Goal: Task Accomplishment & Management: Manage account settings

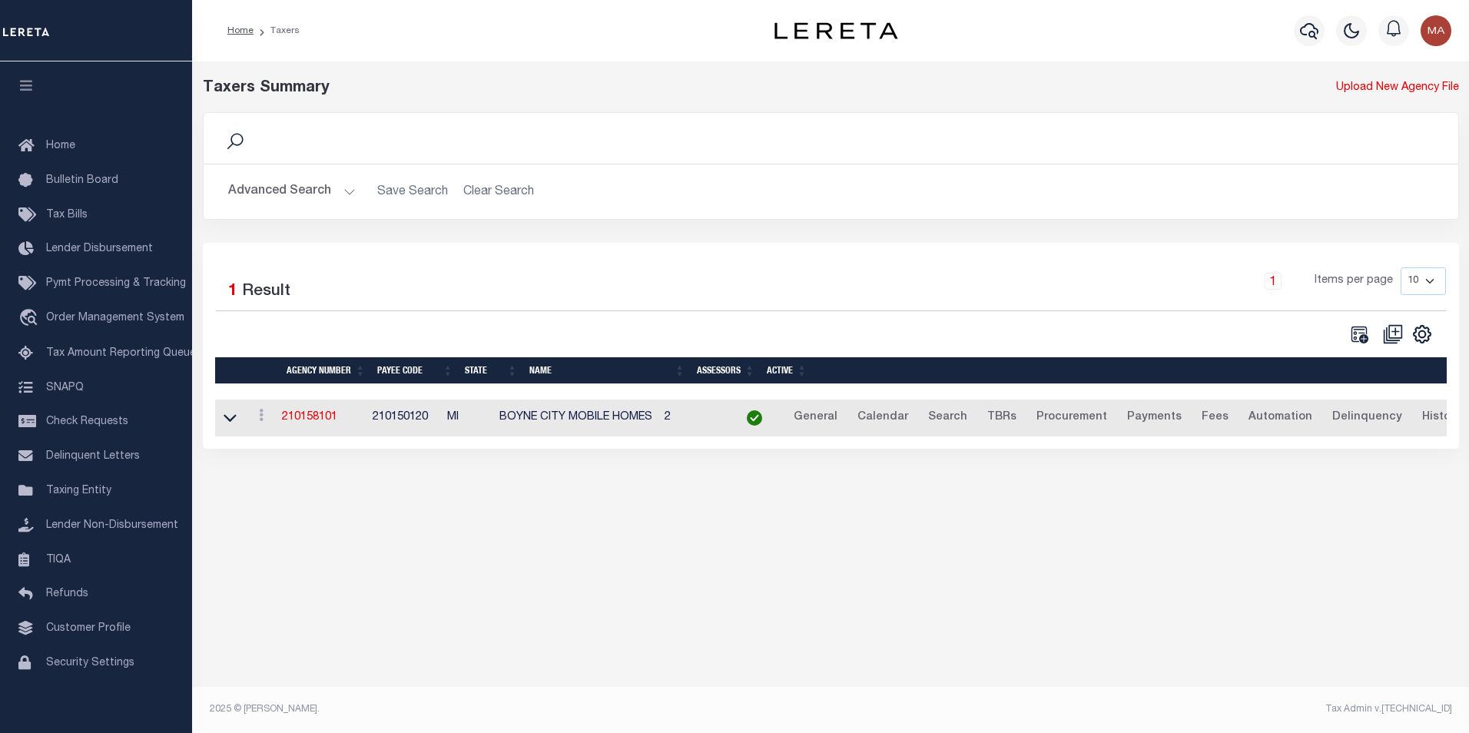
click at [350, 191] on button "Advanced Search" at bounding box center [292, 192] width 128 height 30
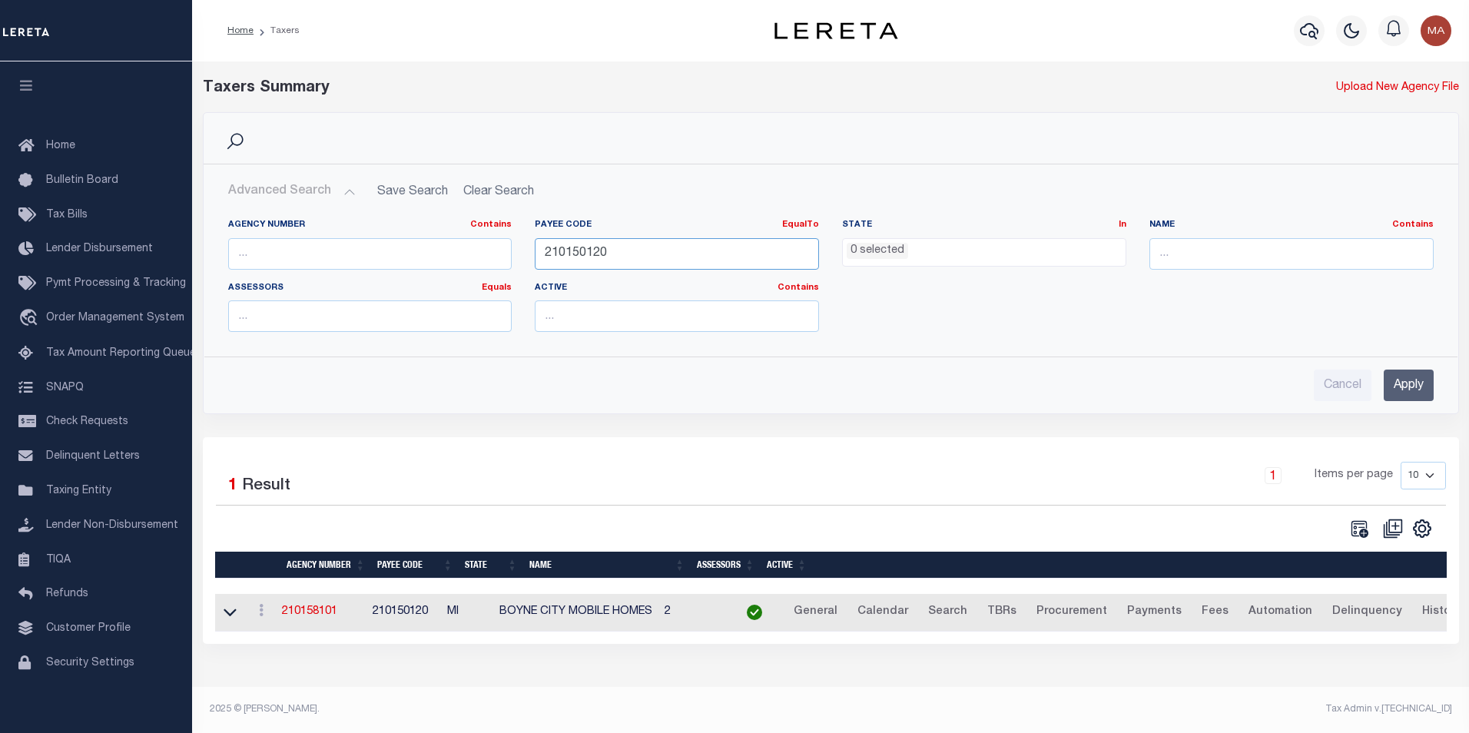
drag, startPoint x: 546, startPoint y: 249, endPoint x: 486, endPoint y: 248, distance: 59.9
click at [486, 248] on div "Agency Number Contains Contains Is Payee Code EqualTo Equals Is Not Equal To Is…" at bounding box center [831, 281] width 1228 height 125
paste input "170550000"
type input "1705500000"
click at [1406, 387] on input "Apply" at bounding box center [1409, 385] width 50 height 31
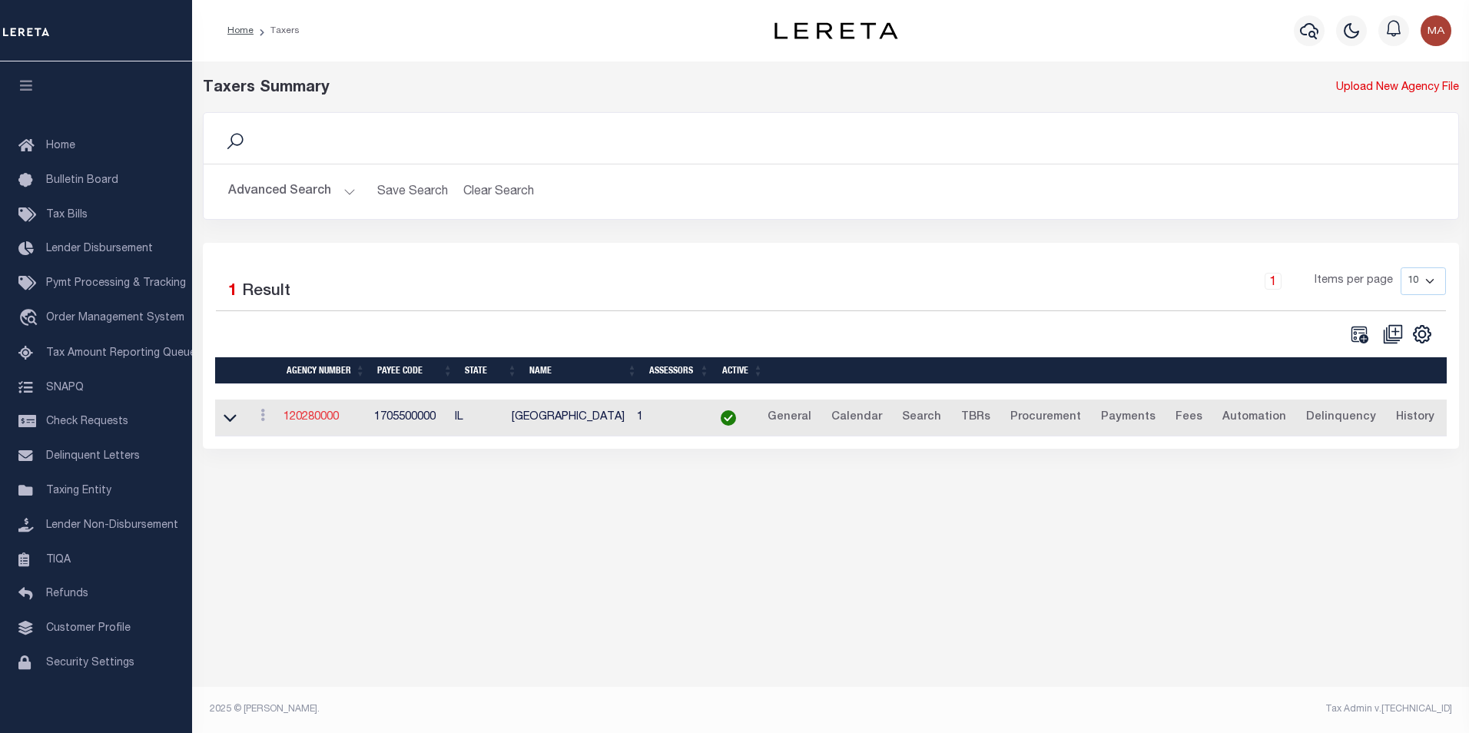
click at [306, 420] on link "120280000" at bounding box center [310, 417] width 55 height 11
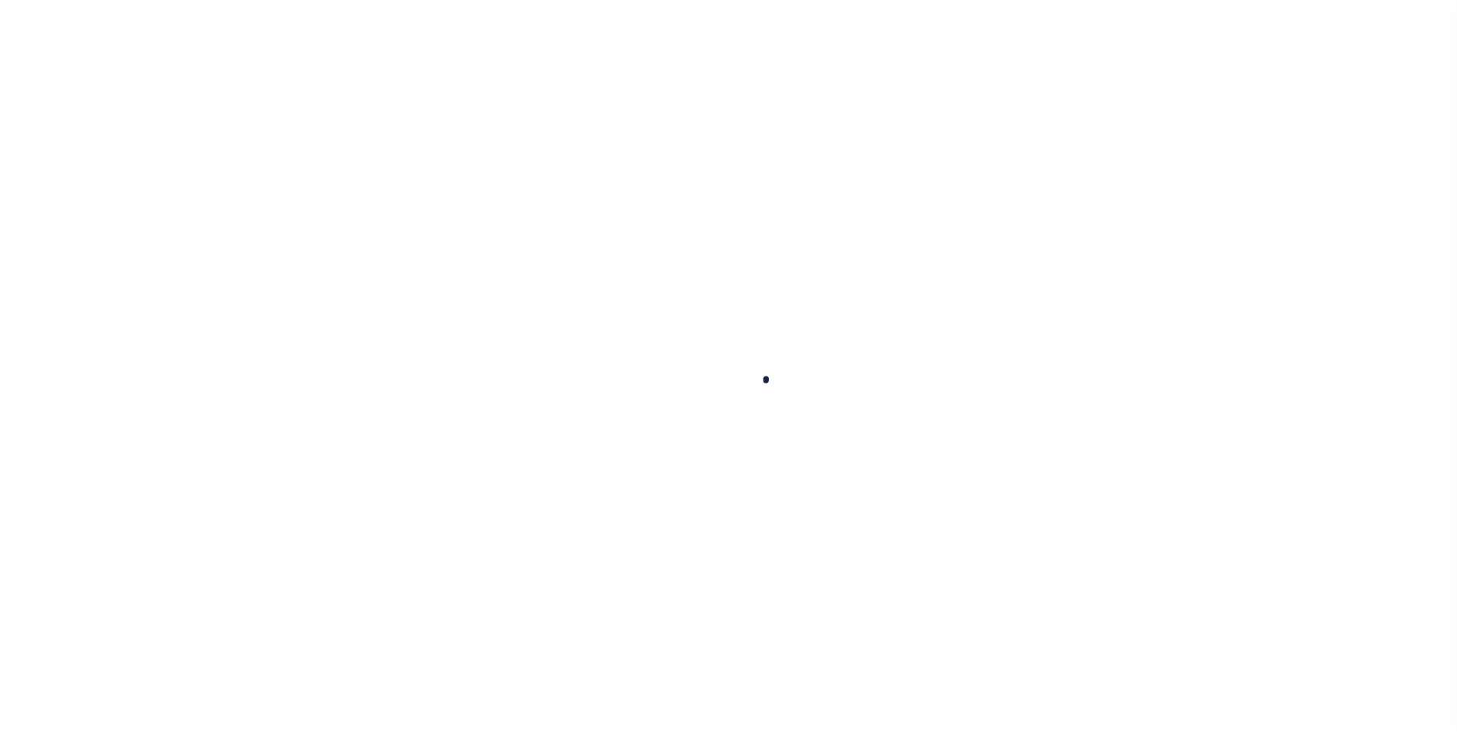
select select
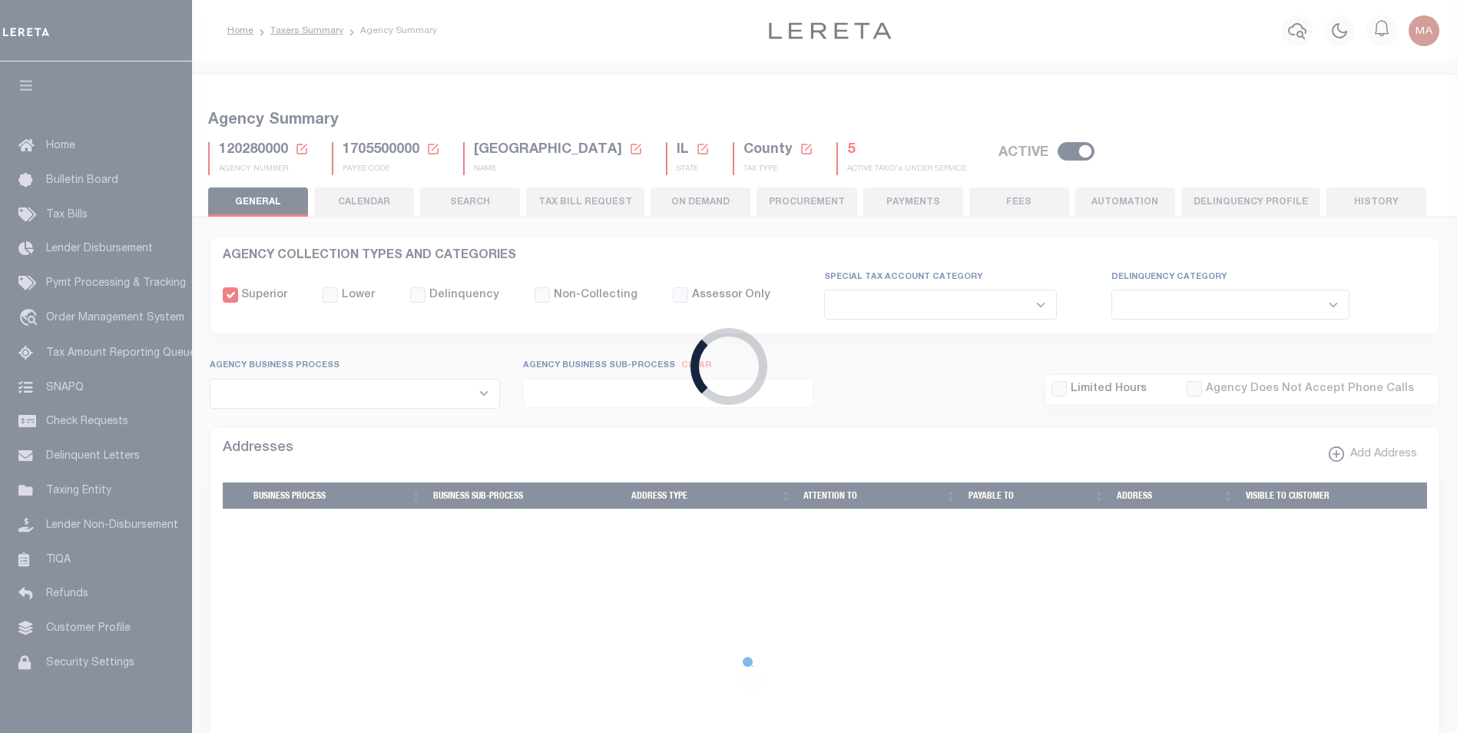
checkbox input "false"
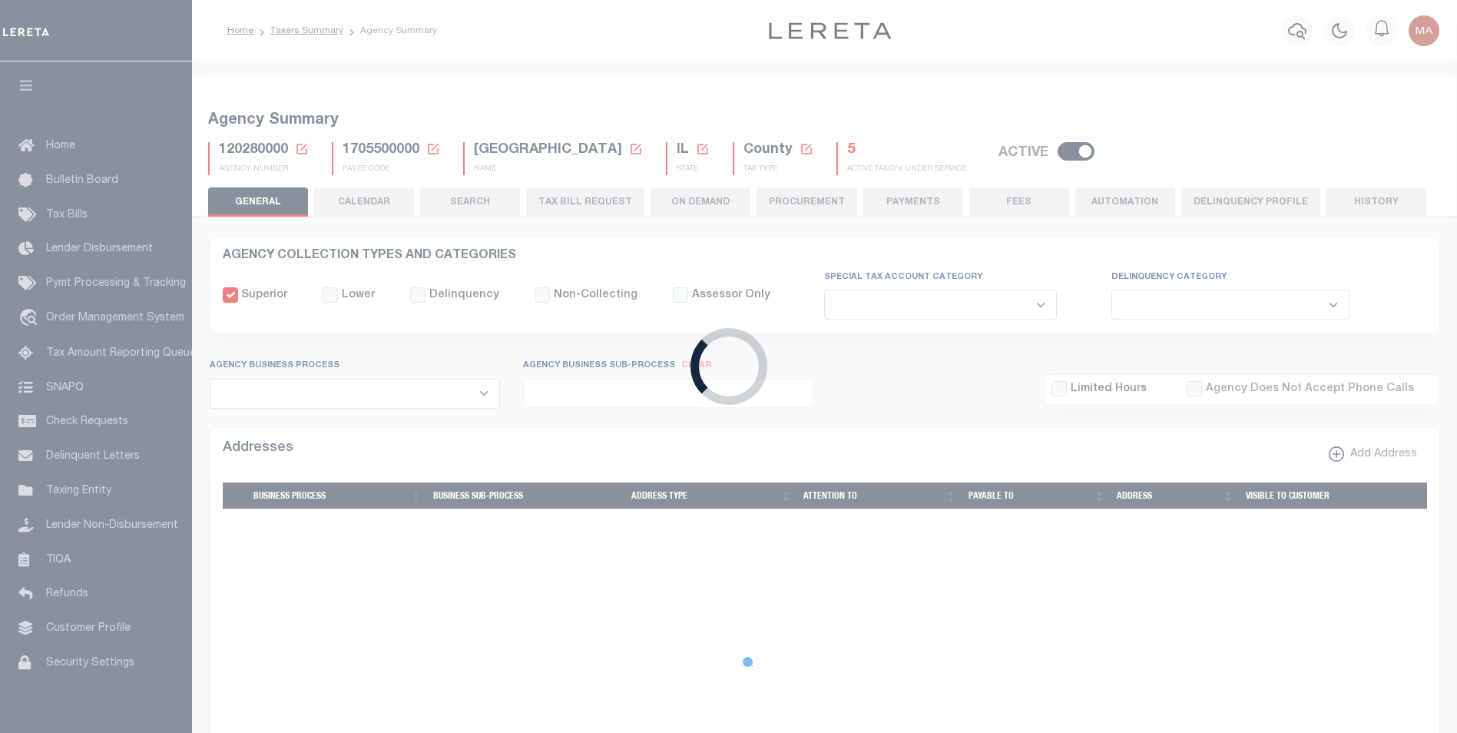
type input "1705500000"
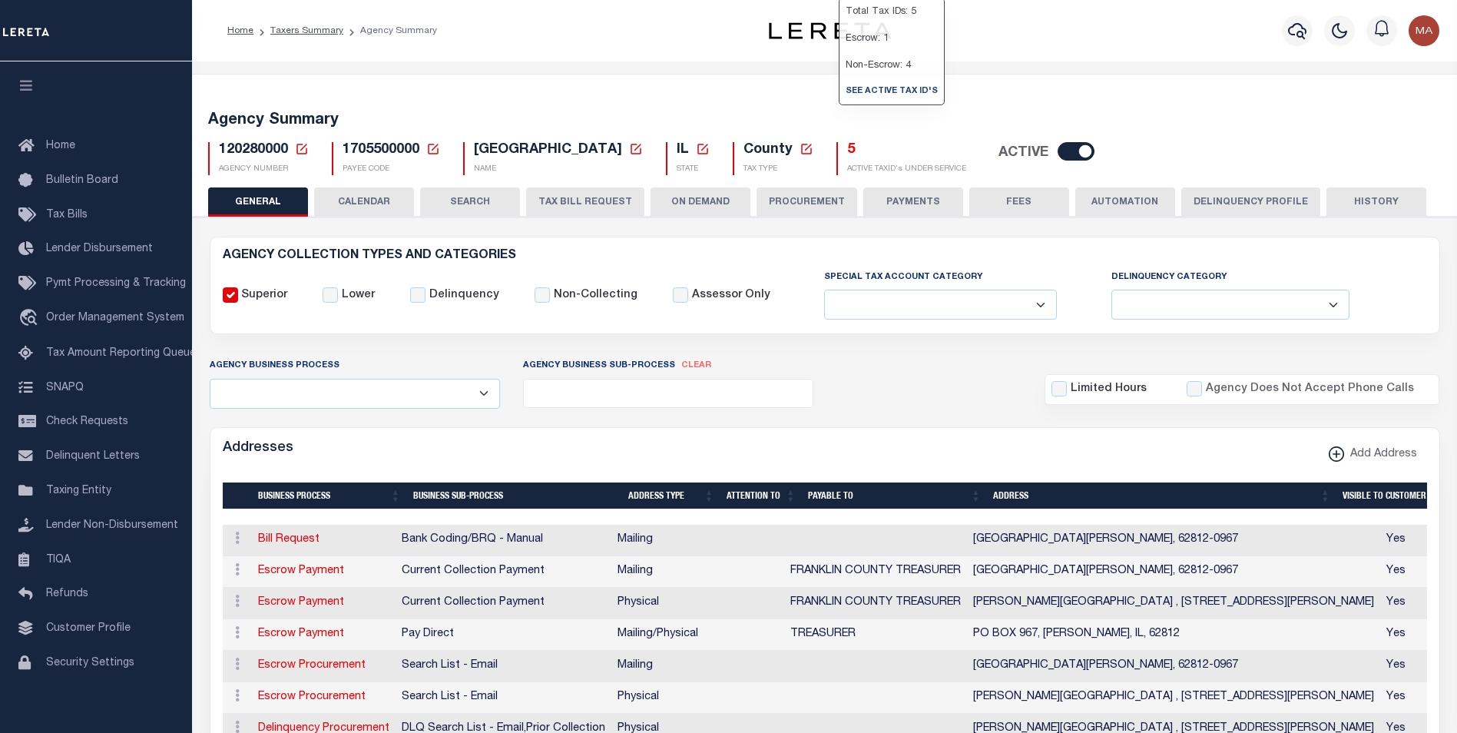
drag, startPoint x: 1208, startPoint y: 207, endPoint x: 1202, endPoint y: 214, distance: 9.3
click at [1208, 207] on button "Delinquency Profile" at bounding box center [1251, 201] width 139 height 29
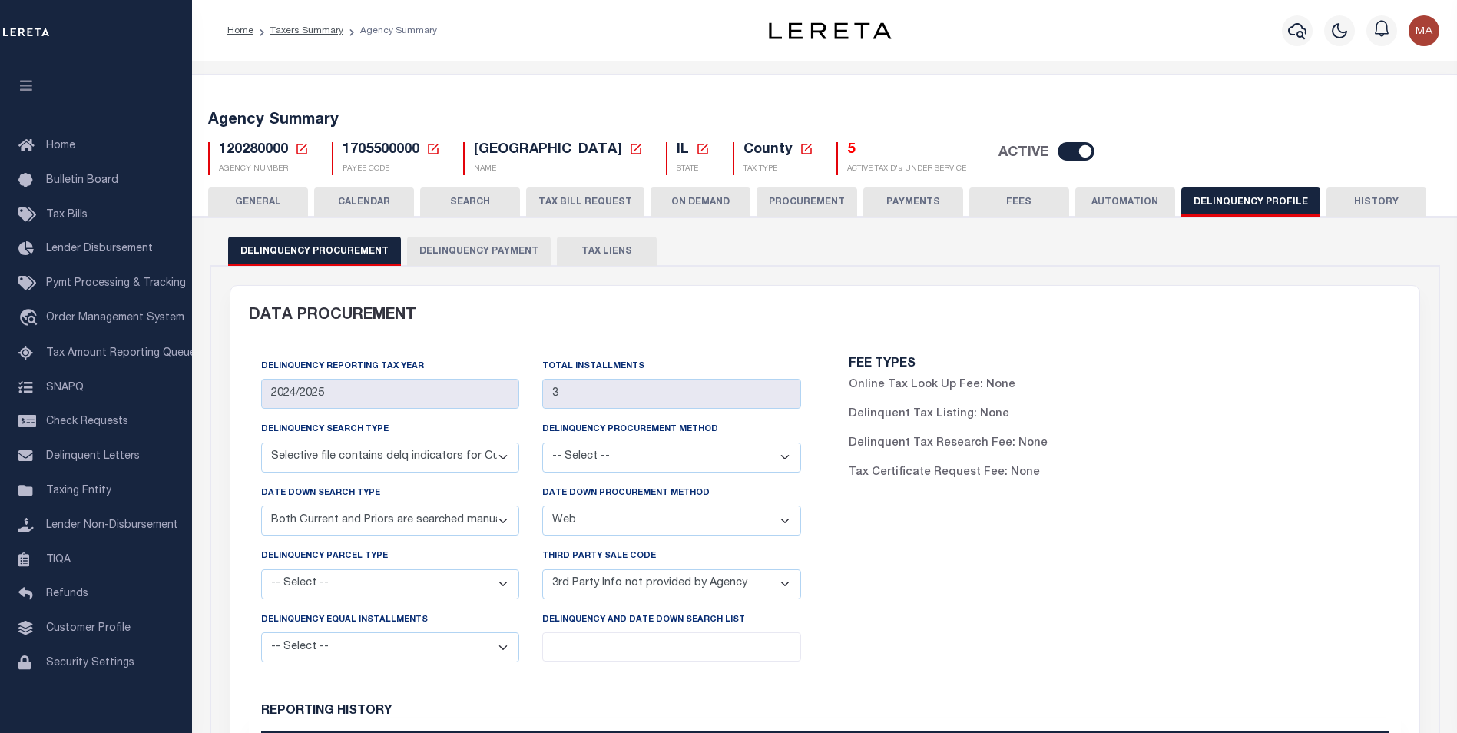
click at [466, 255] on button "Delinquency Payment" at bounding box center [479, 251] width 144 height 29
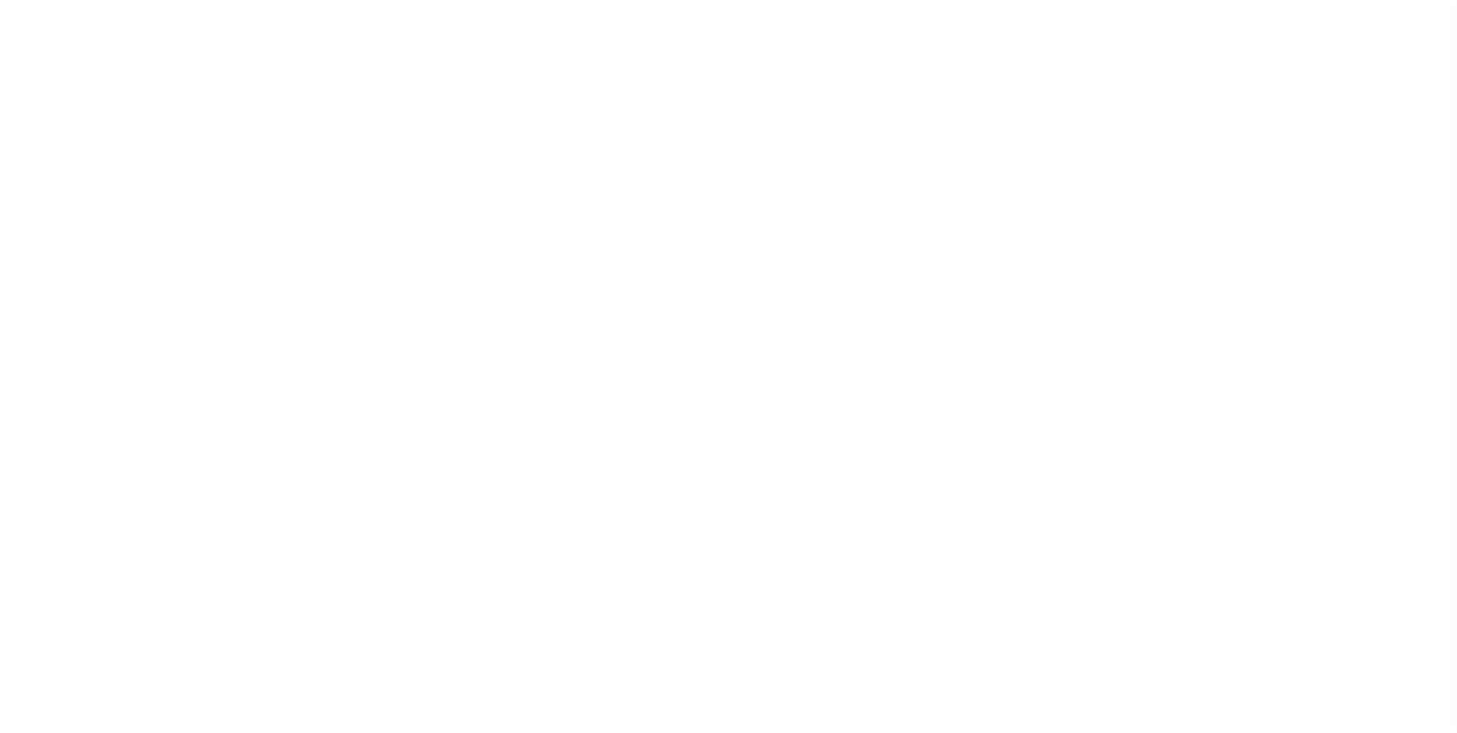
select select
checkbox input "false"
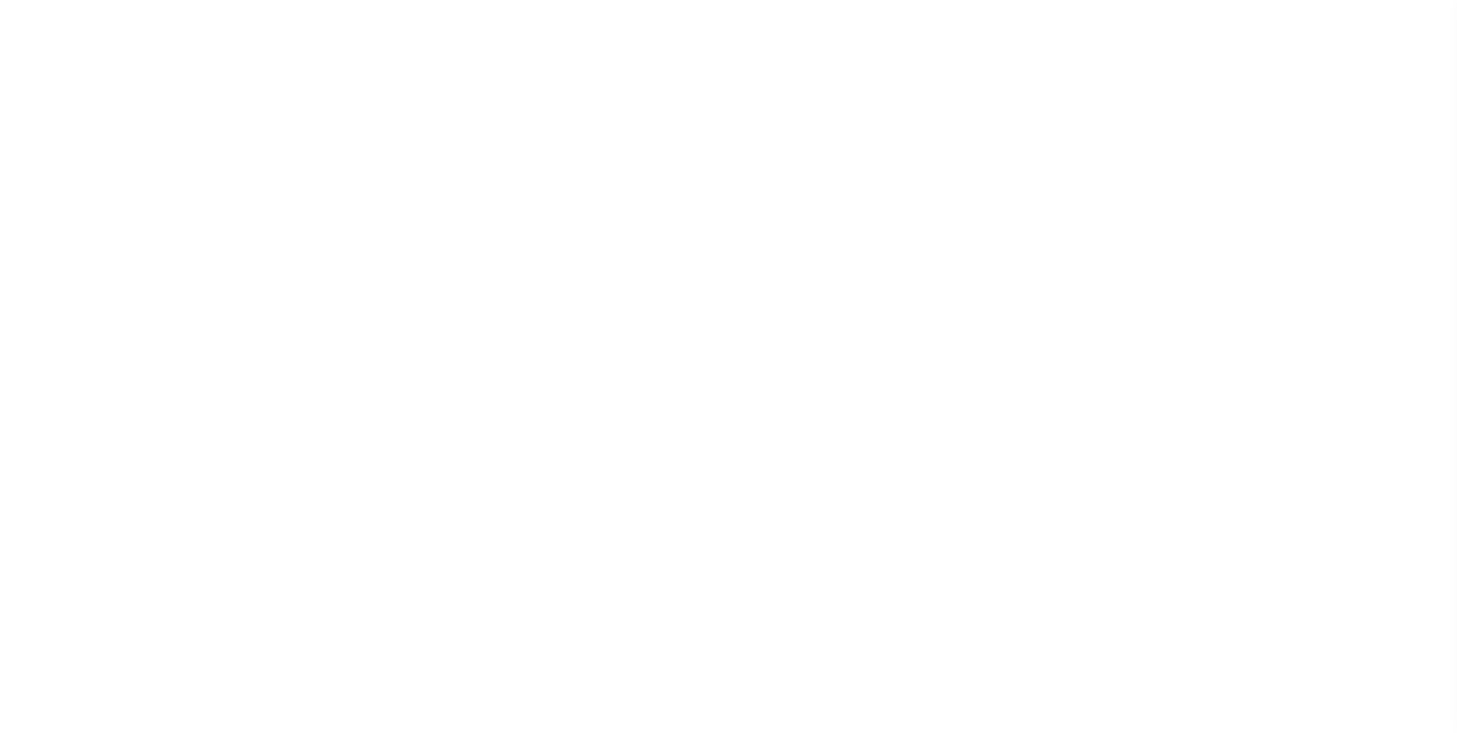
checkbox input "false"
type input "1705500000"
select select
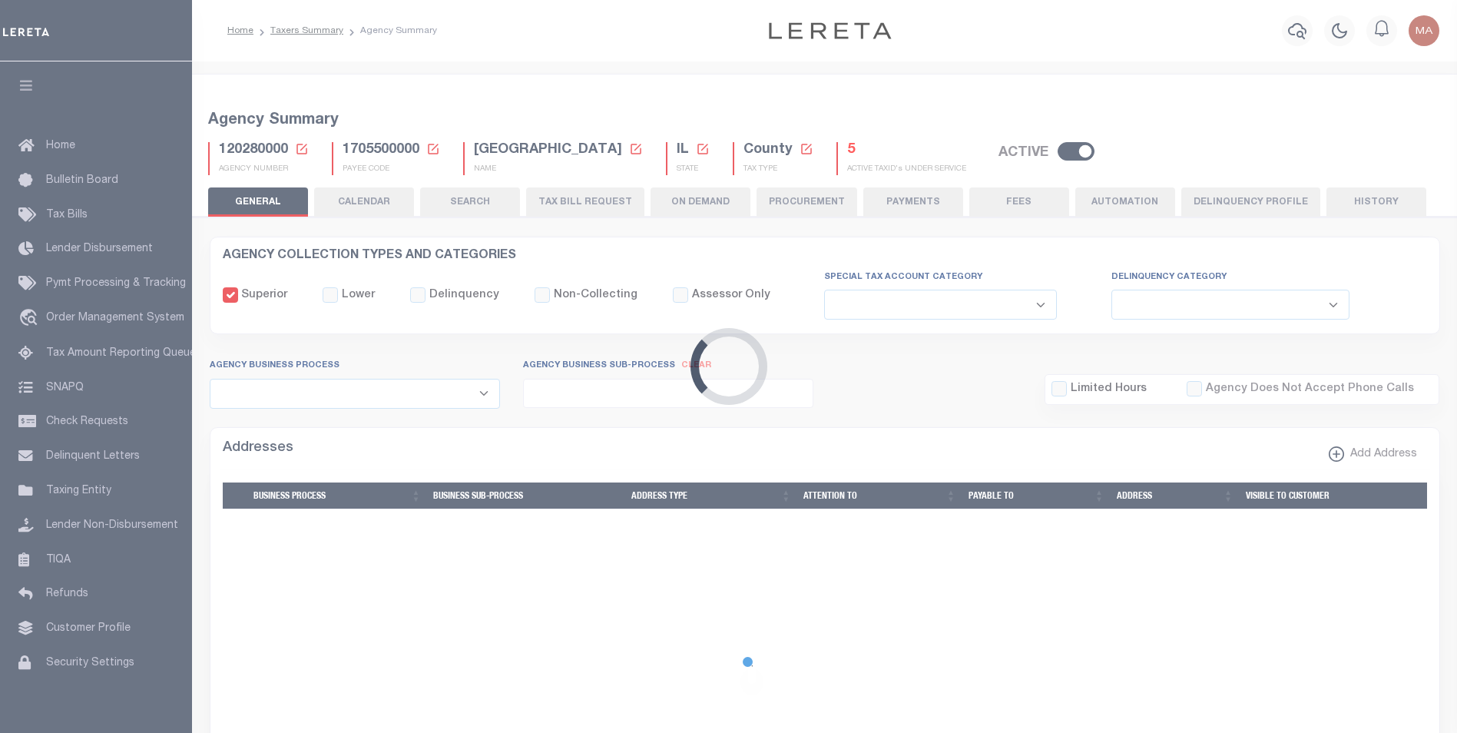
checkbox input "false"
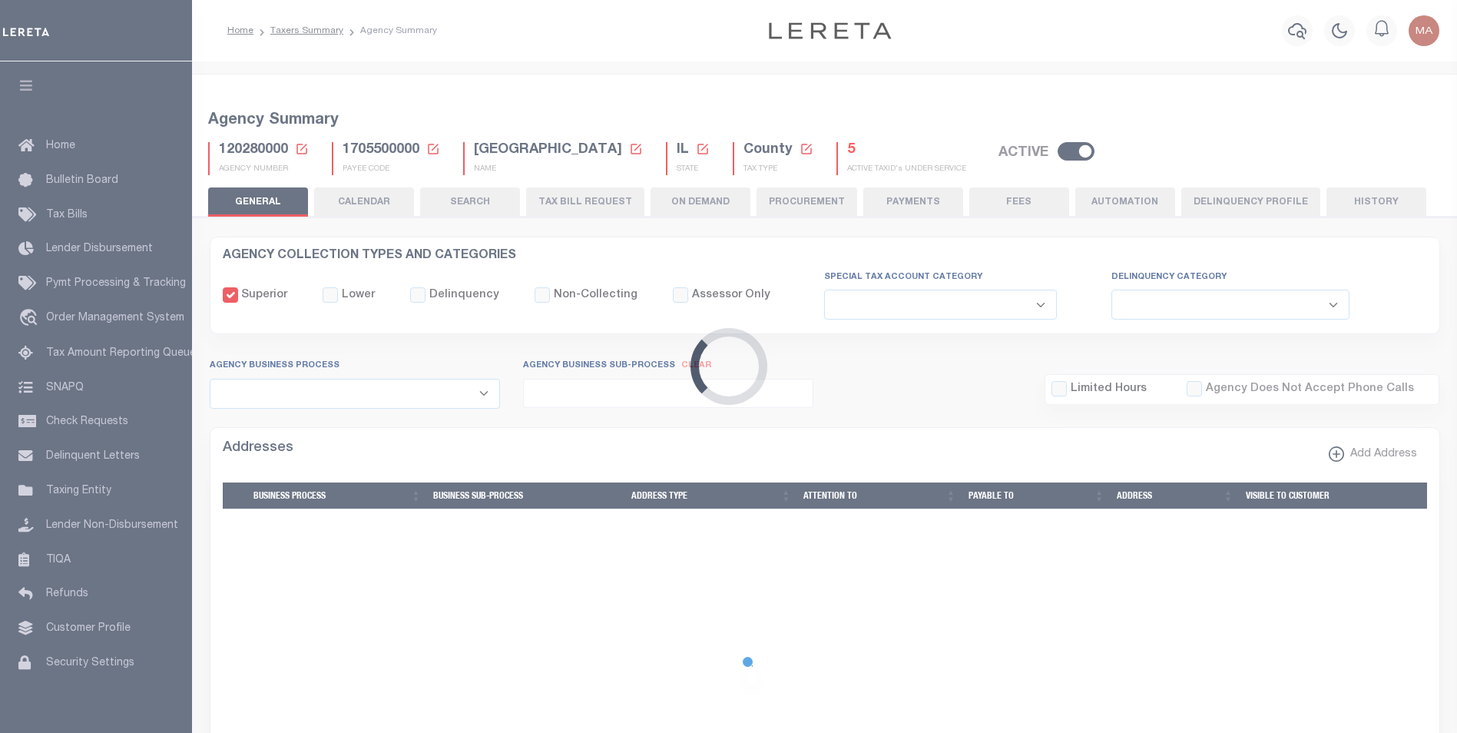
type input "1705500000"
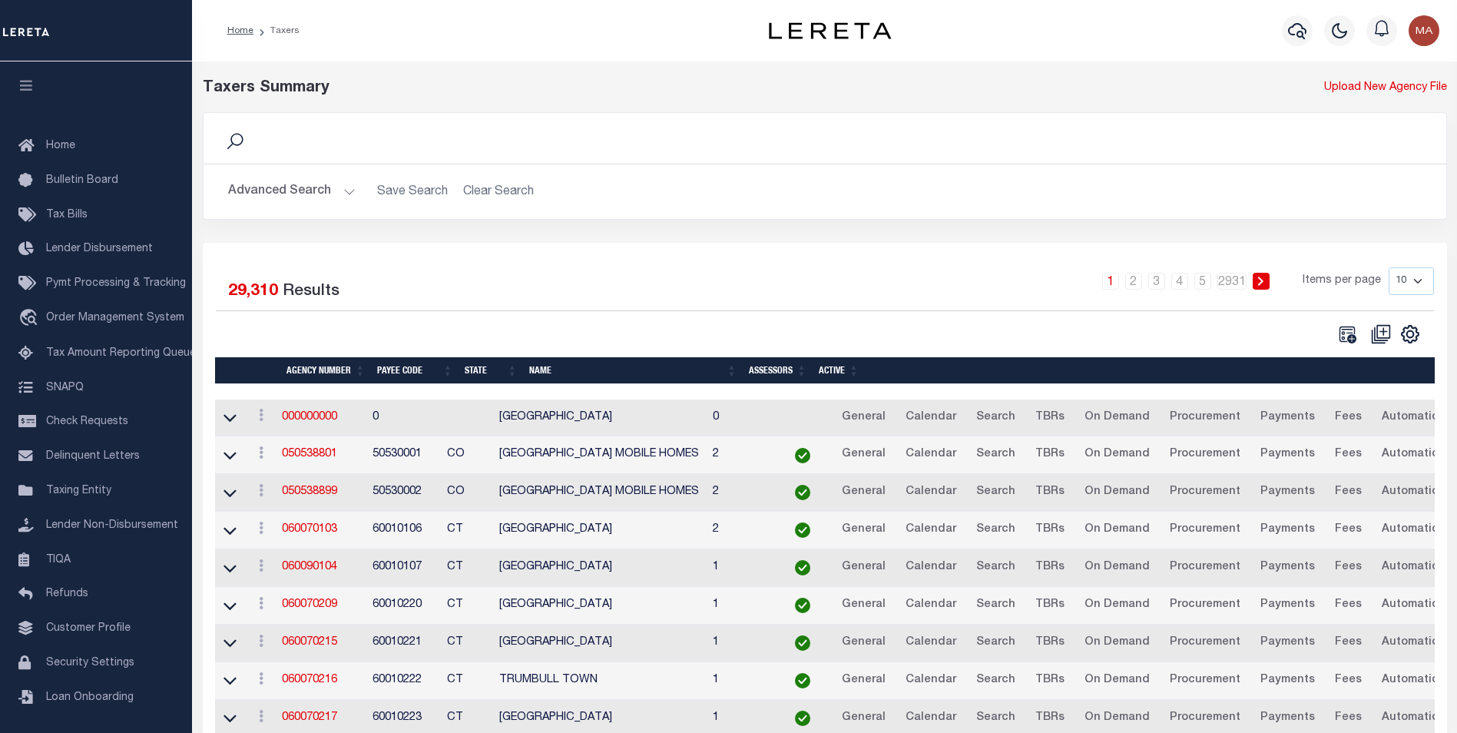
click at [345, 198] on button "Advanced Search" at bounding box center [292, 192] width 128 height 30
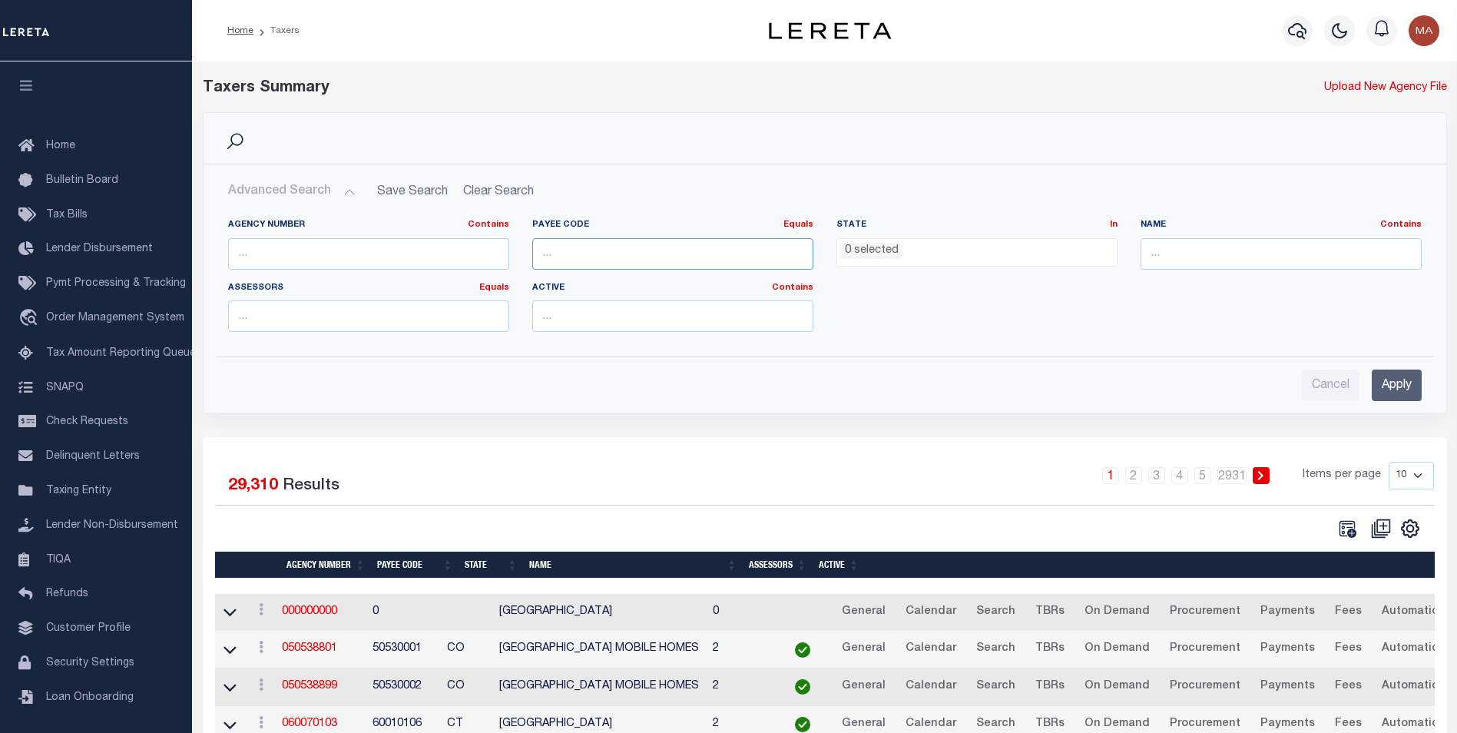
click at [610, 253] on input "number" at bounding box center [672, 253] width 281 height 31
paste input "1705500000"
type input "1705500000"
click at [1404, 389] on input "Apply" at bounding box center [1397, 385] width 50 height 31
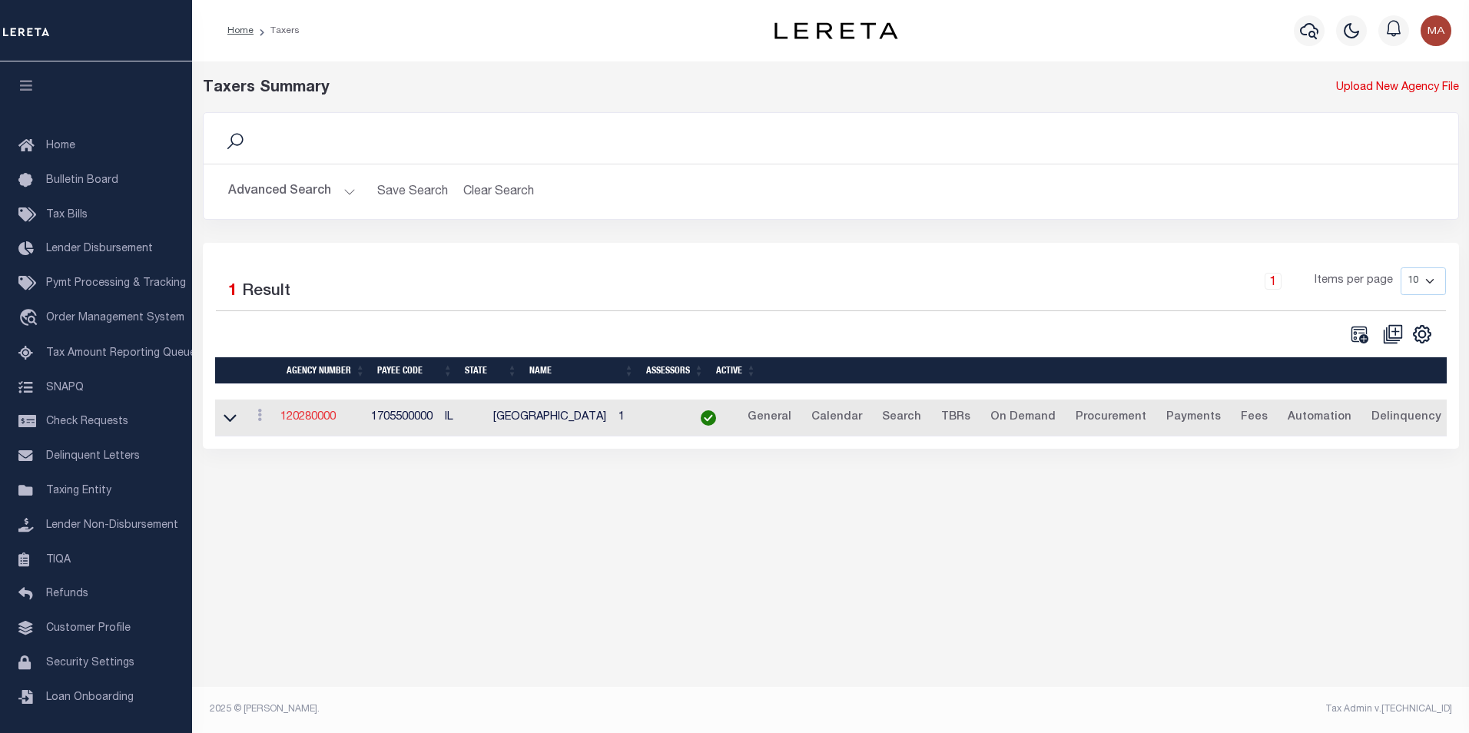
click at [322, 420] on link "120280000" at bounding box center [307, 417] width 55 height 11
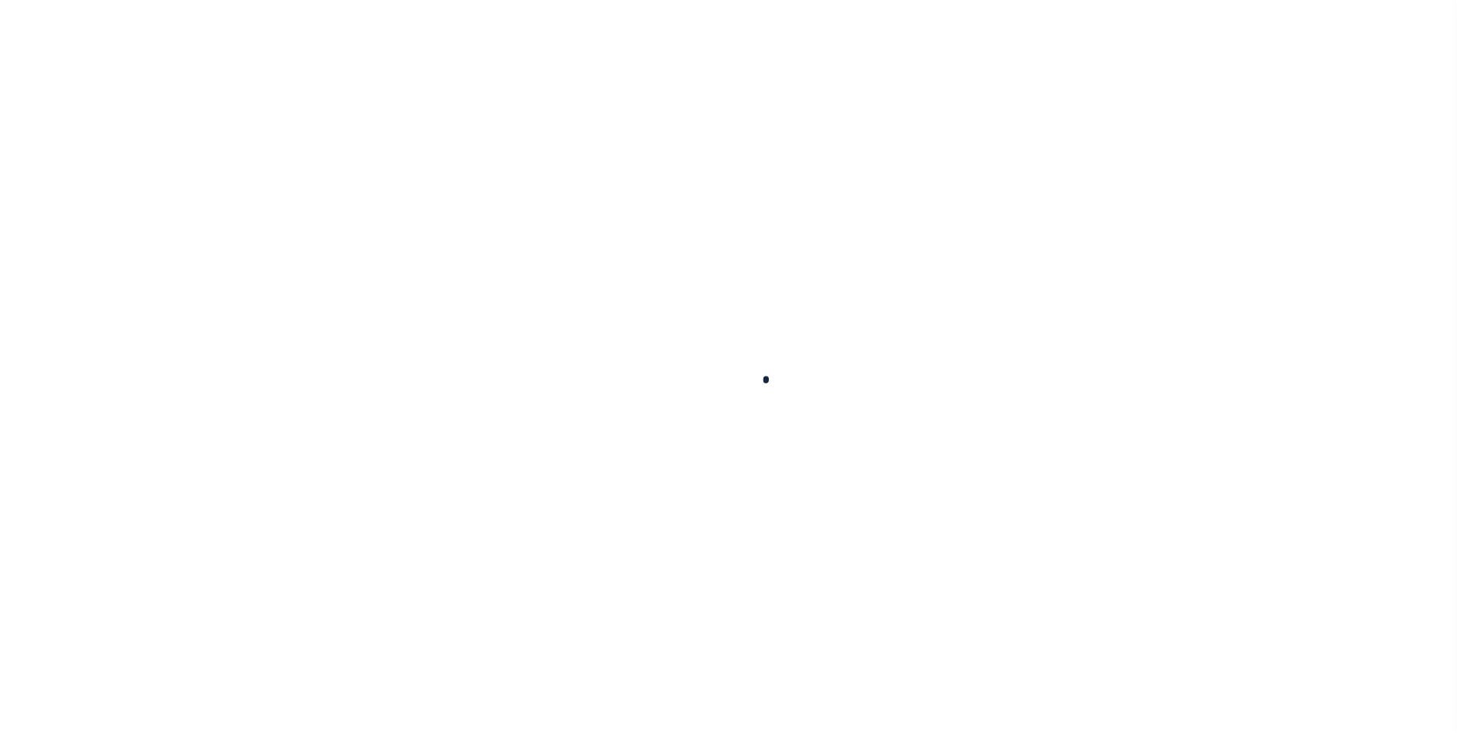
select select
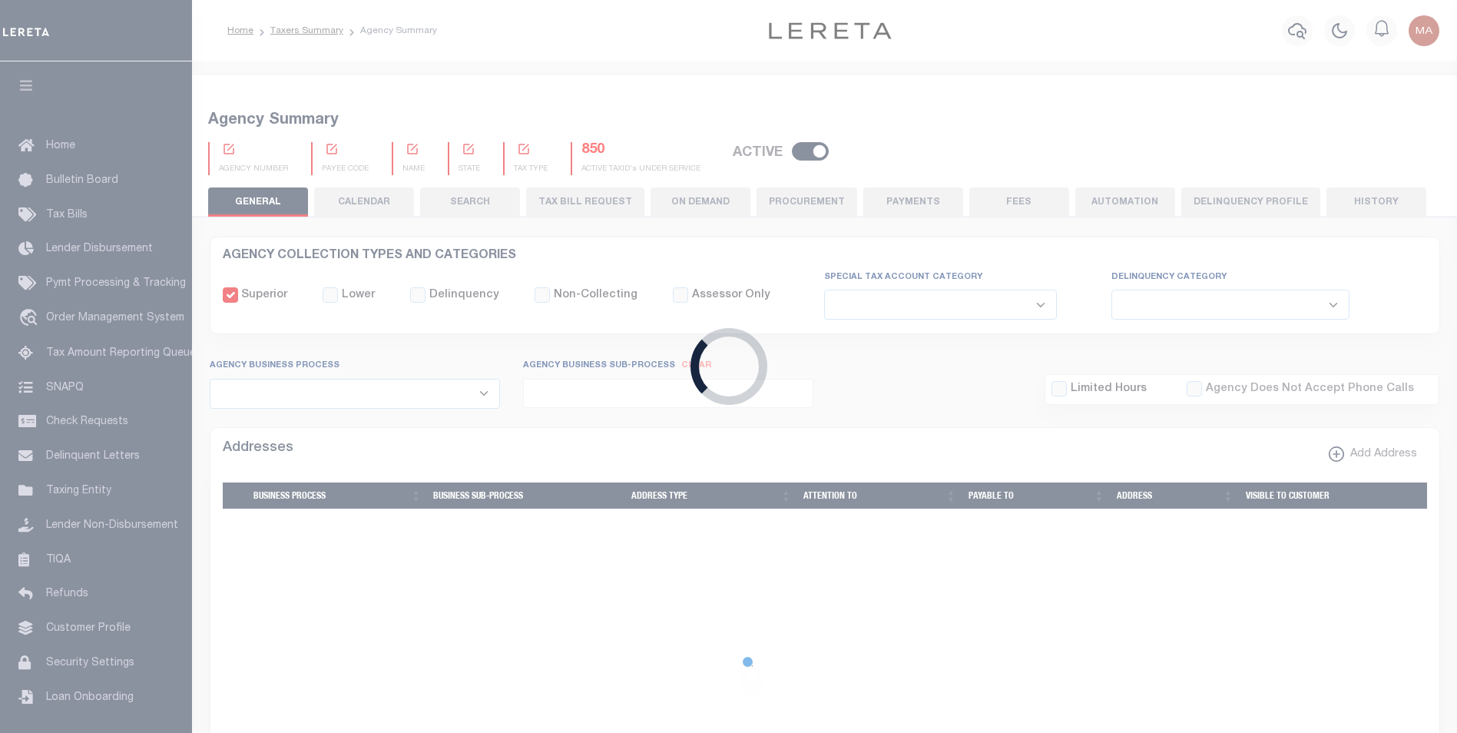
checkbox input "false"
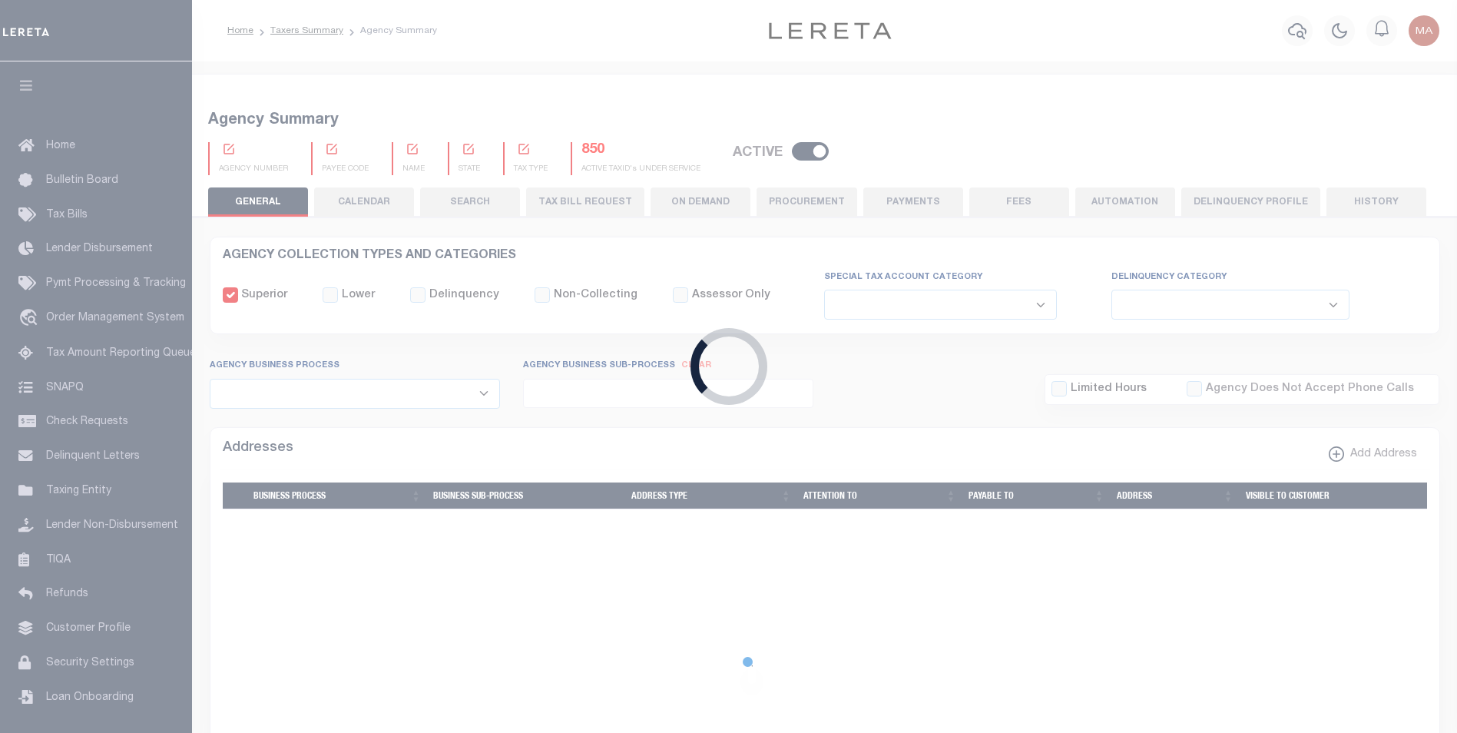
type input "1705500000"
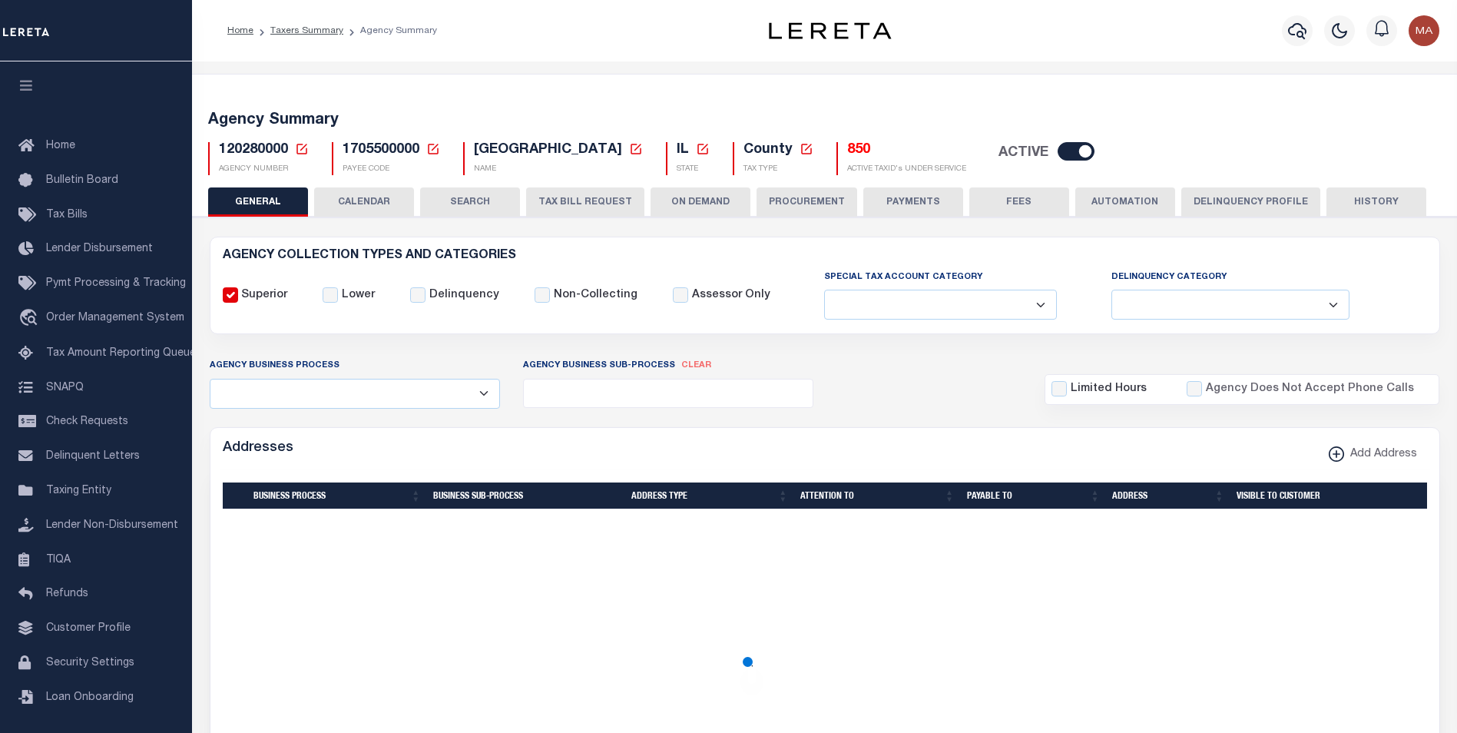
select select
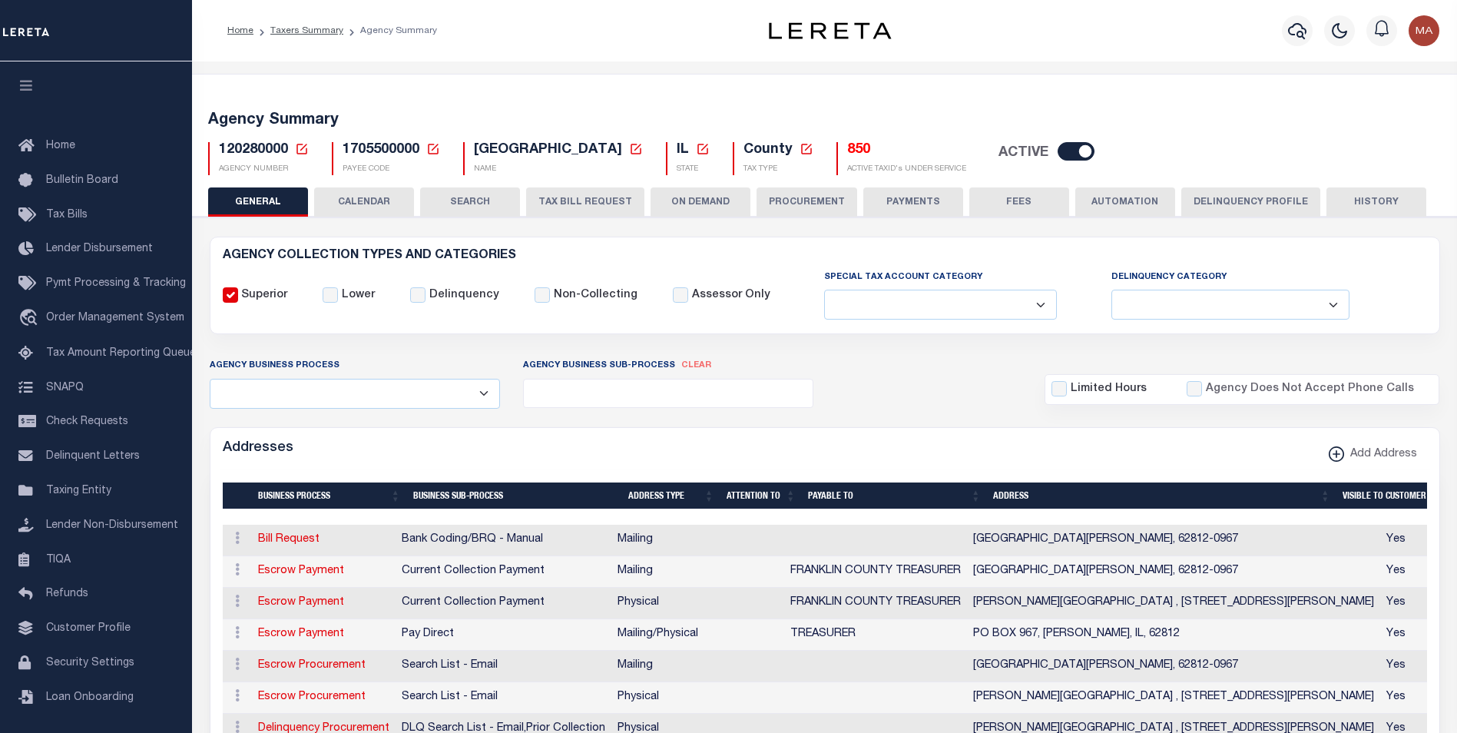
click at [1206, 208] on button "Delinquency Profile" at bounding box center [1251, 201] width 139 height 29
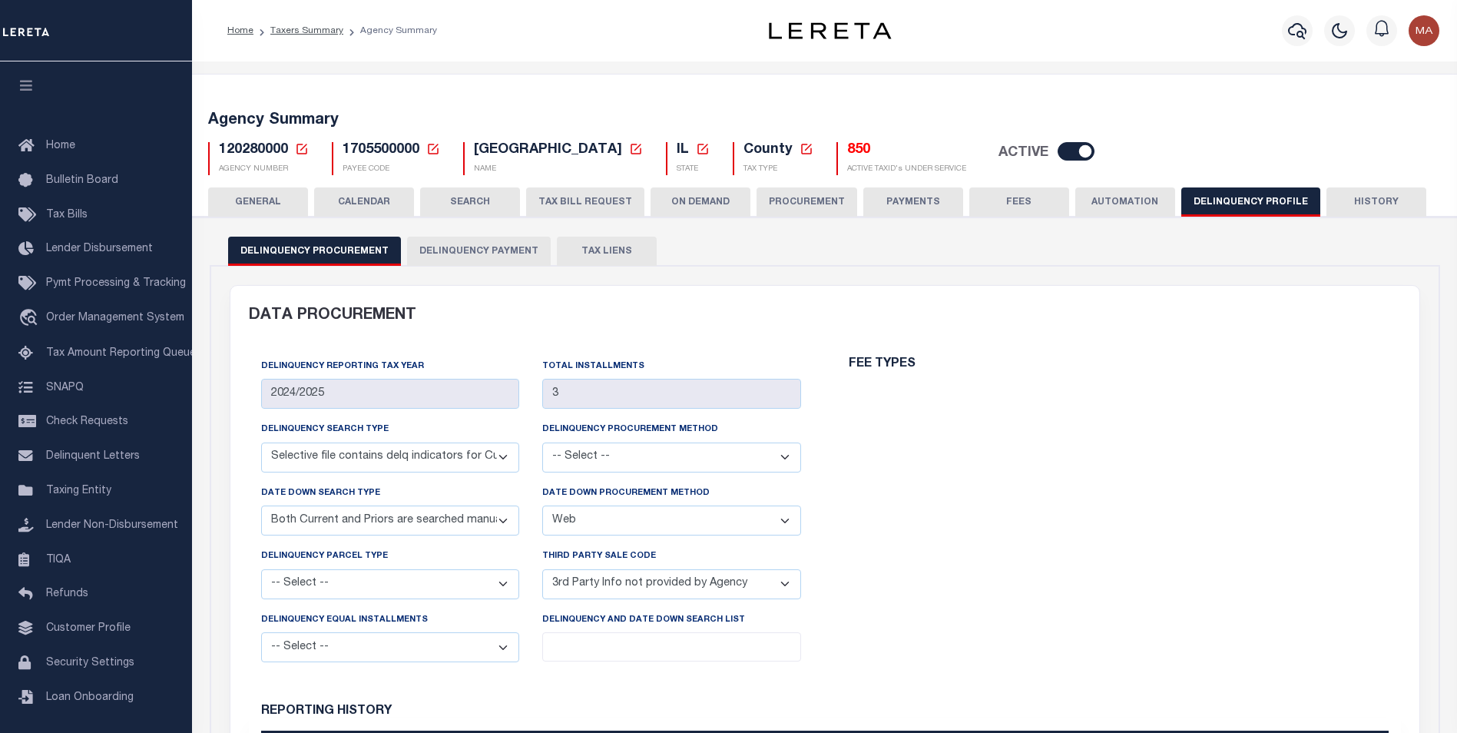
click at [472, 247] on button "Delinquency Payment" at bounding box center [479, 251] width 144 height 29
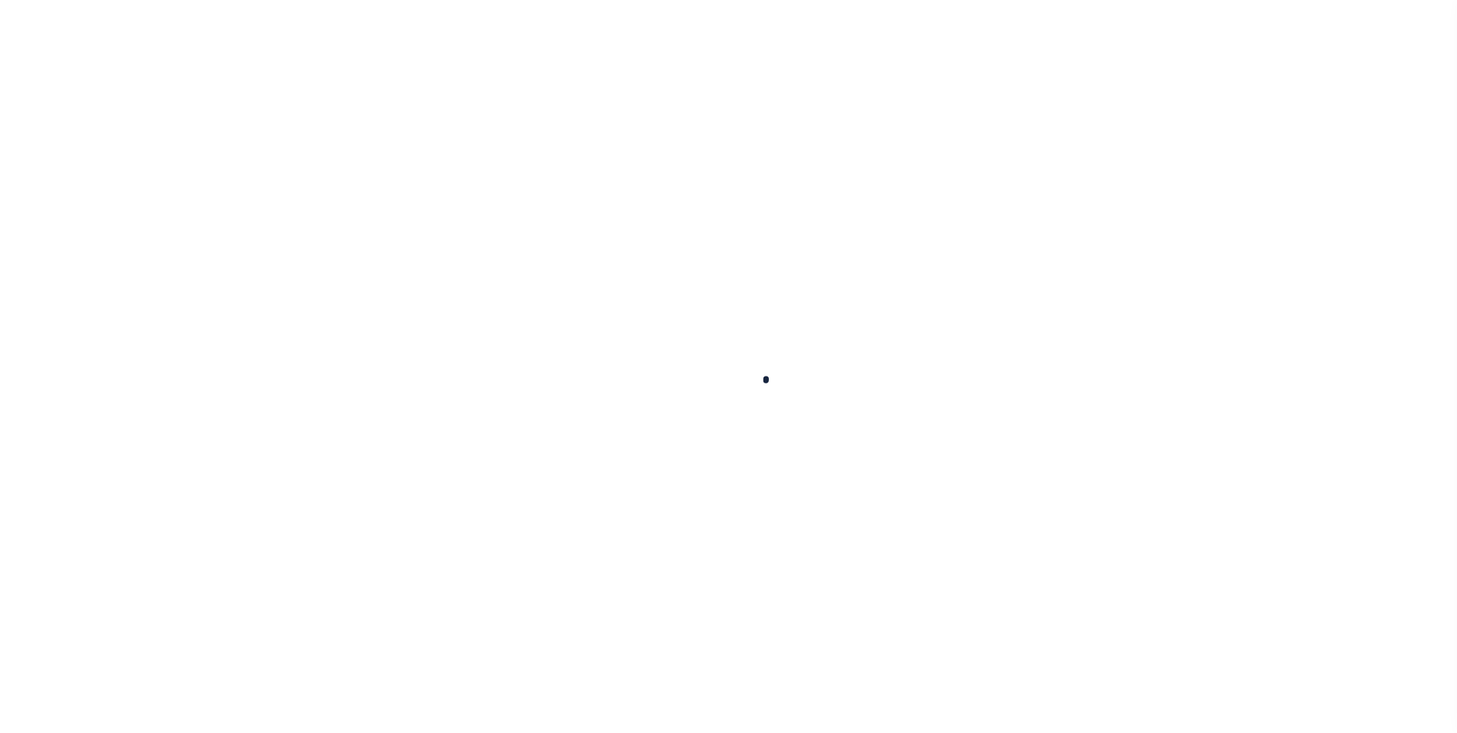
select select
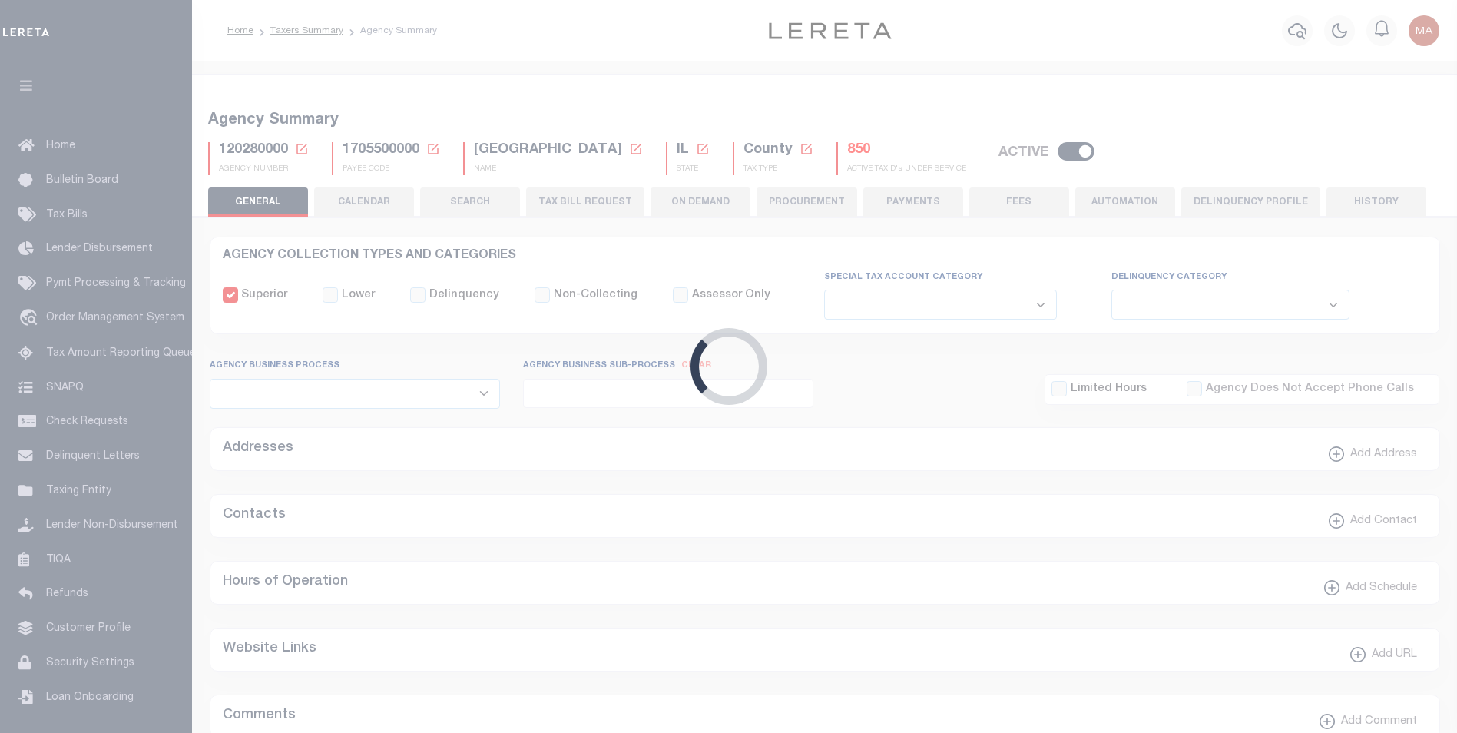
checkbox input "false"
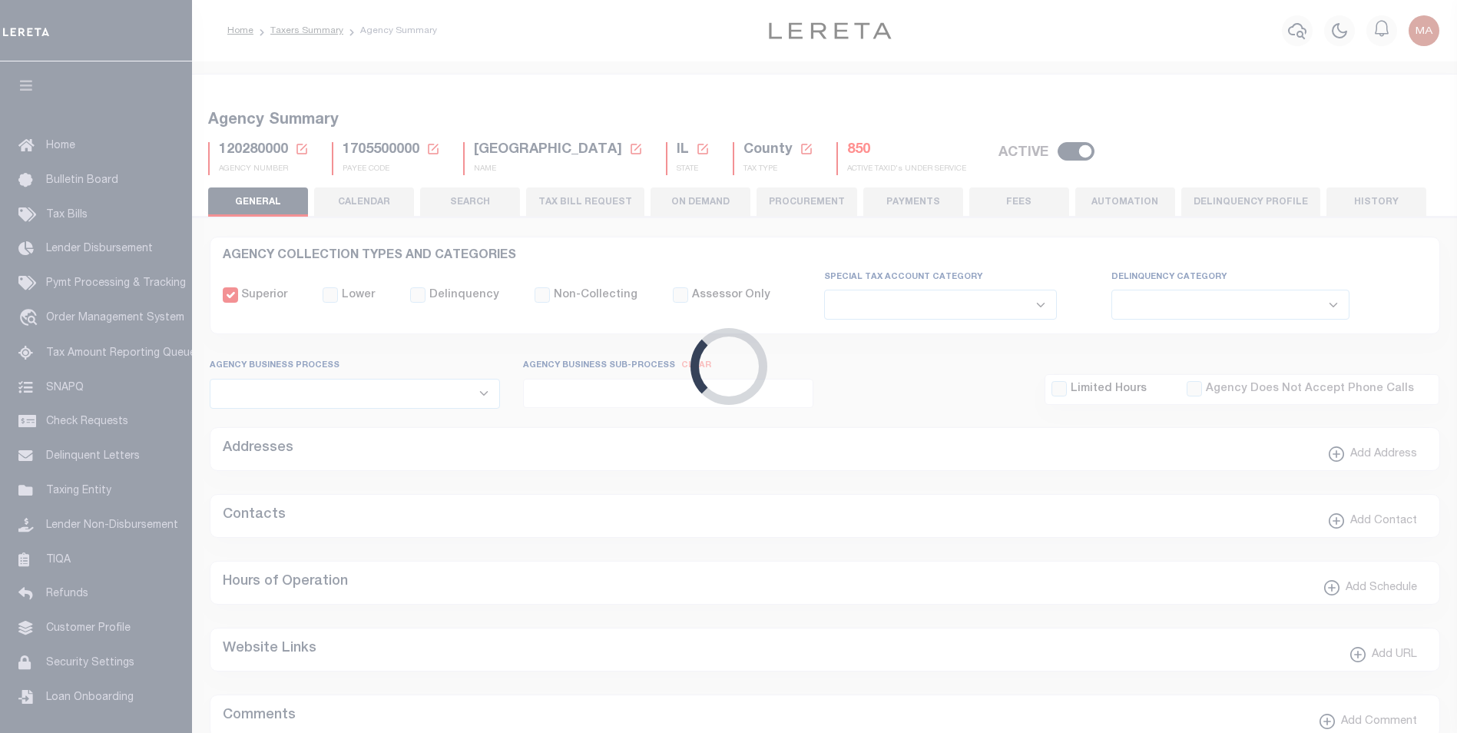
type input "1705500000"
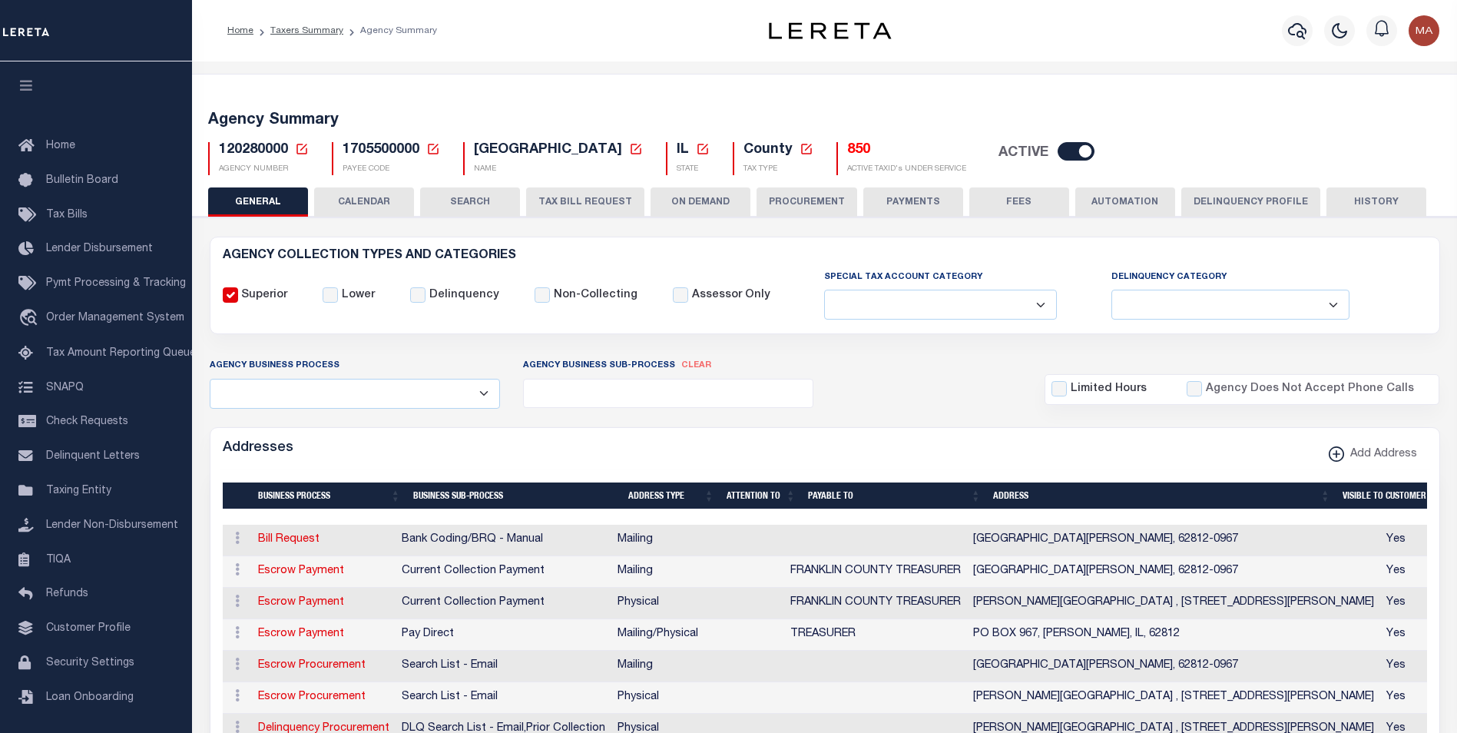
click at [1125, 206] on button "AUTOMATION" at bounding box center [1126, 201] width 100 height 29
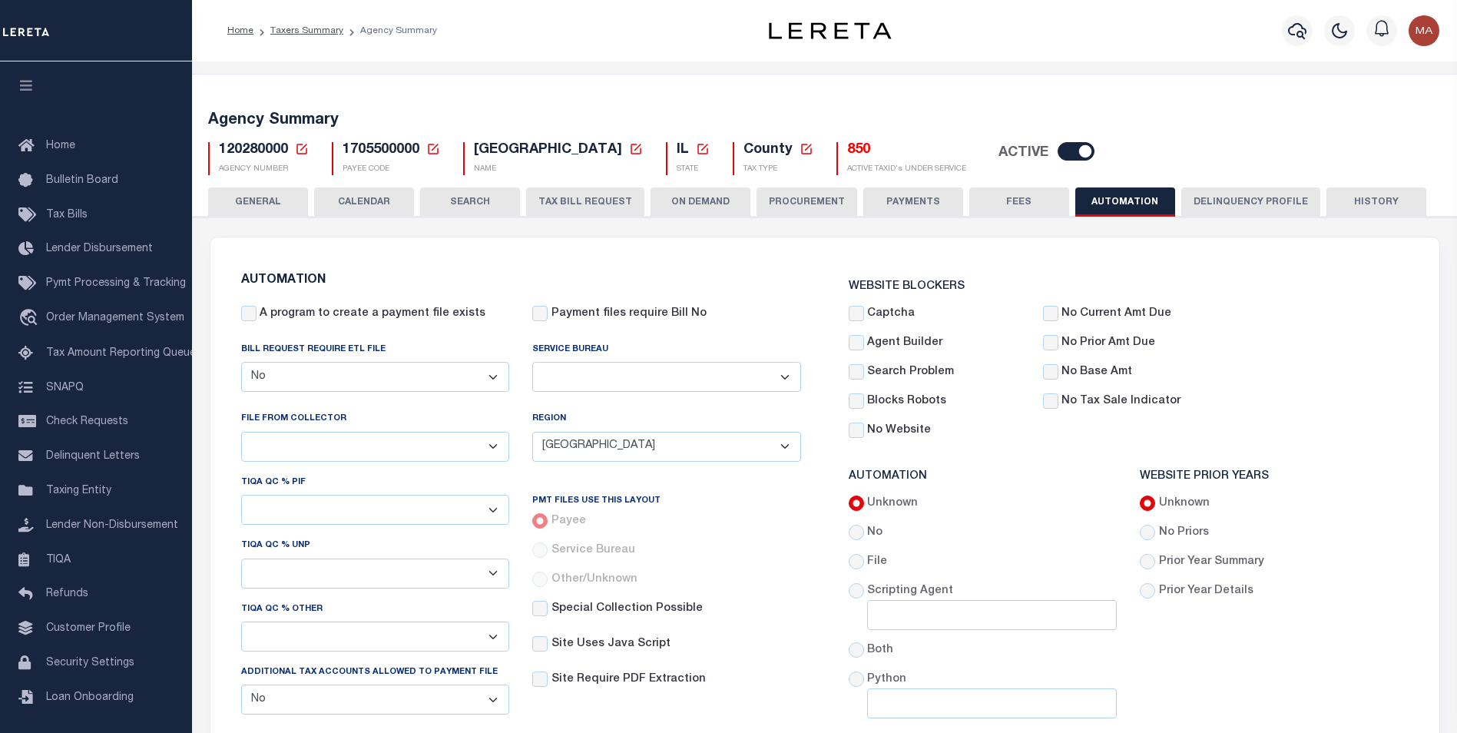
click at [1235, 197] on button "Delinquency Profile" at bounding box center [1251, 201] width 139 height 29
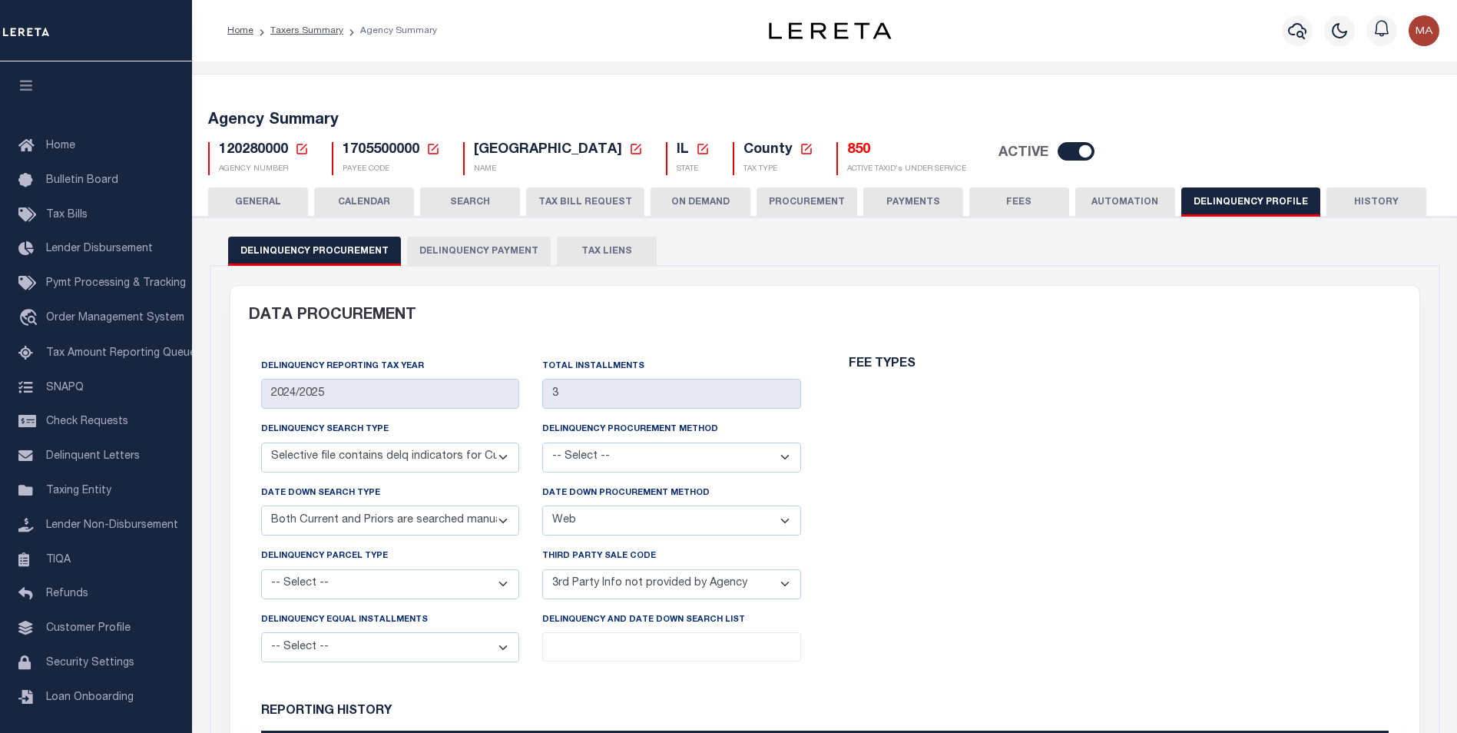
click at [468, 253] on button "Delinquency Payment" at bounding box center [479, 251] width 144 height 29
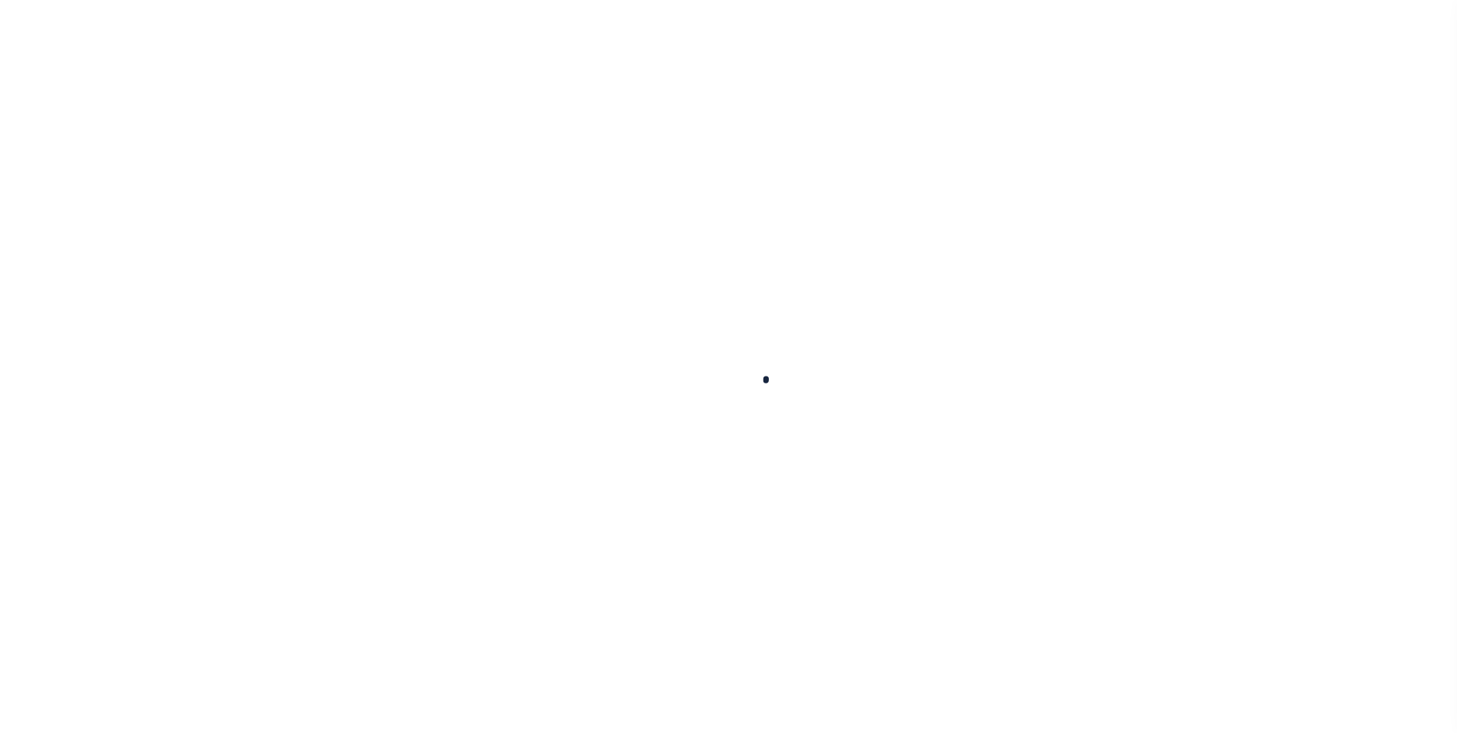
select select
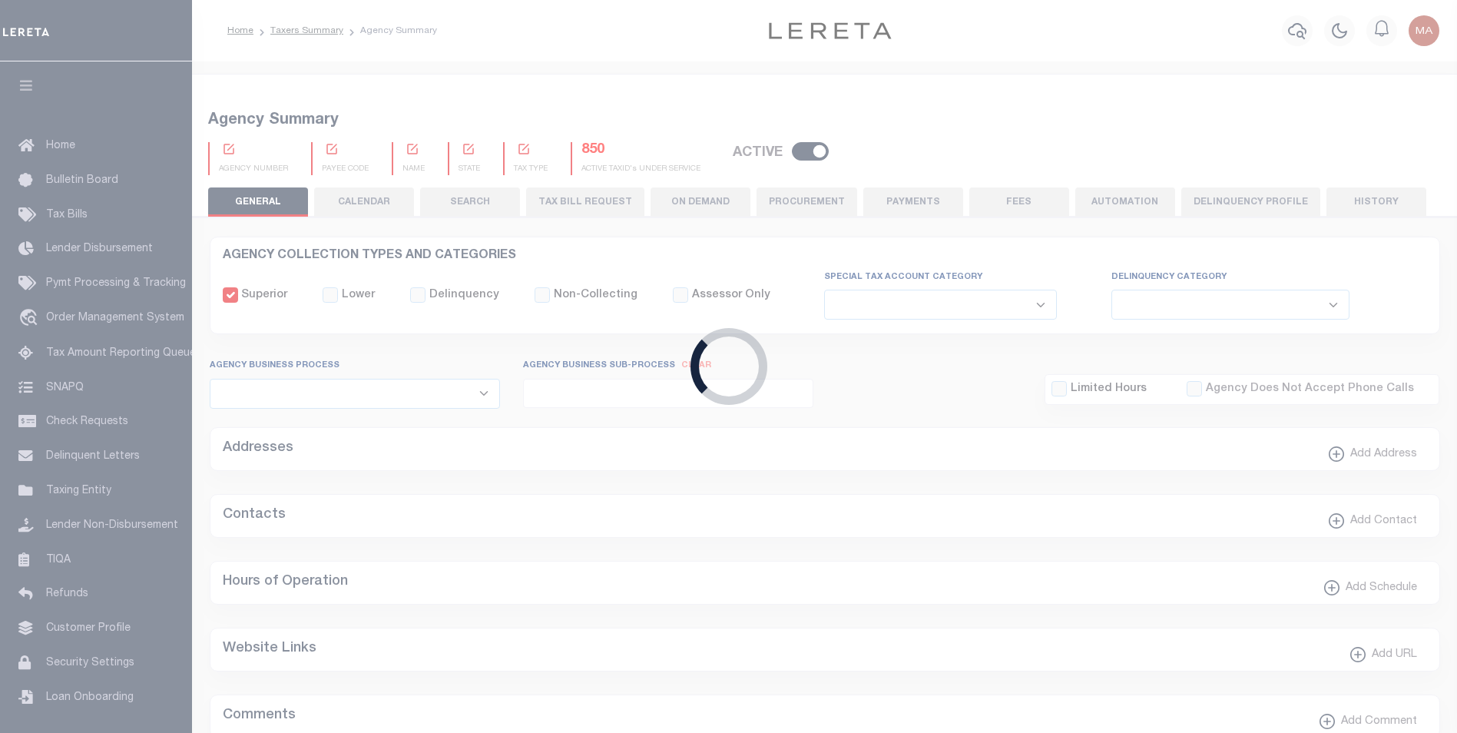
checkbox input "false"
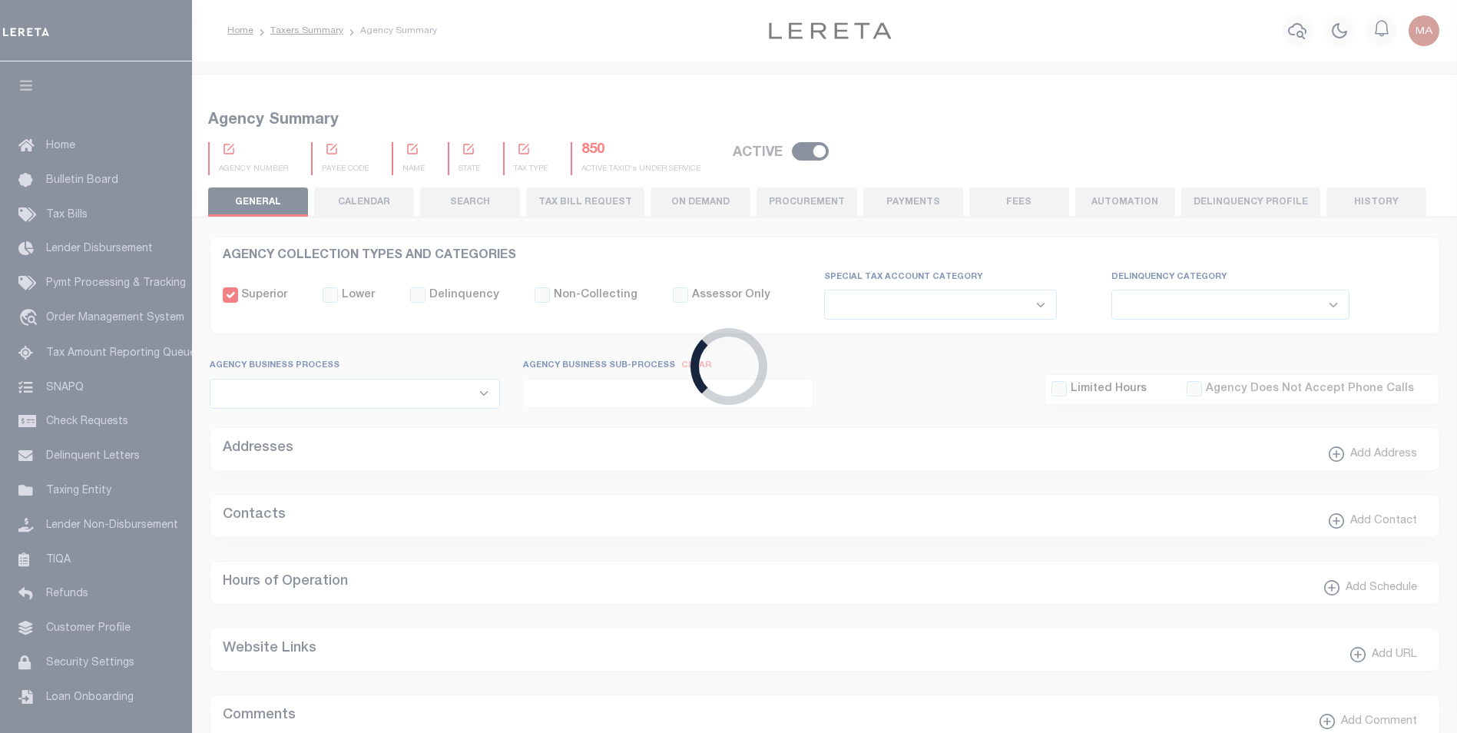
type input "1705500000"
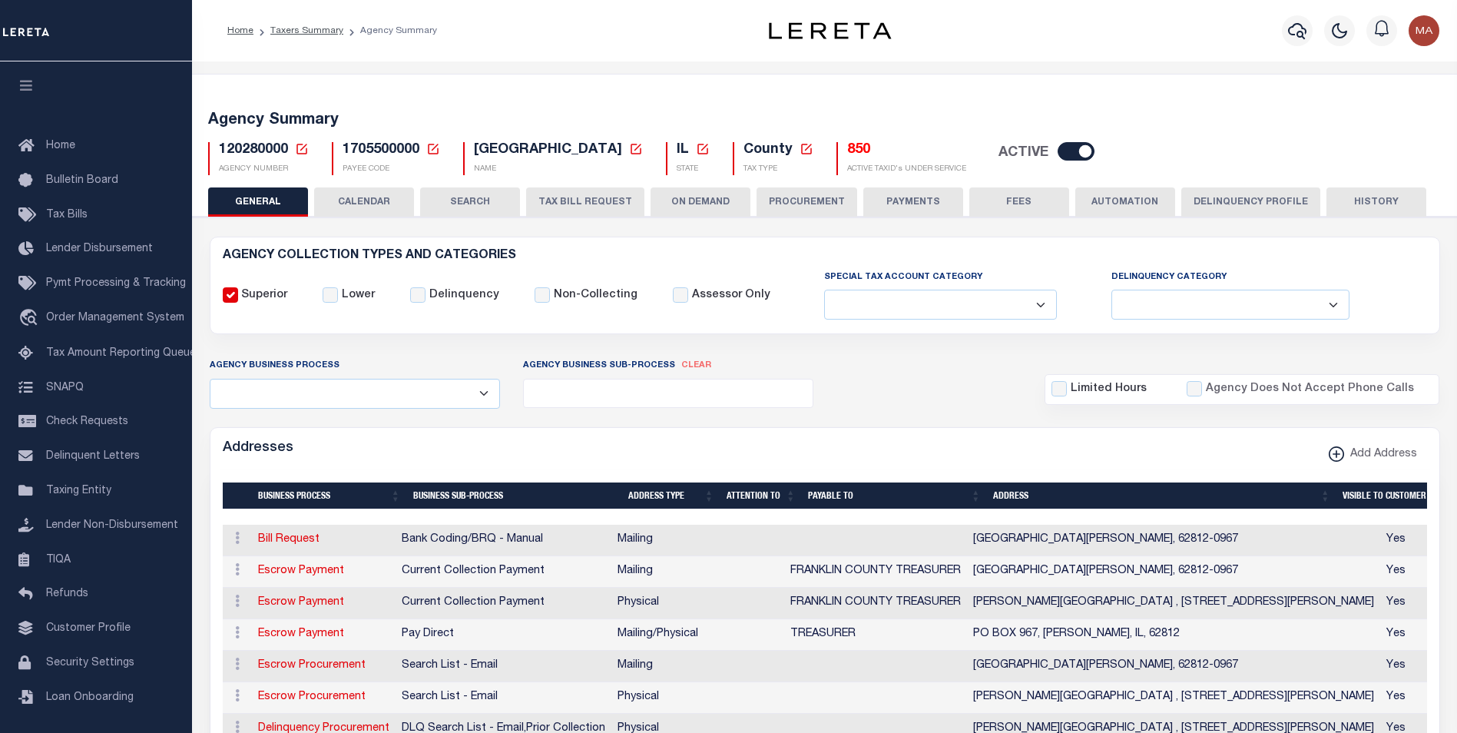
click at [1215, 204] on button "Delinquency Profile" at bounding box center [1251, 201] width 139 height 29
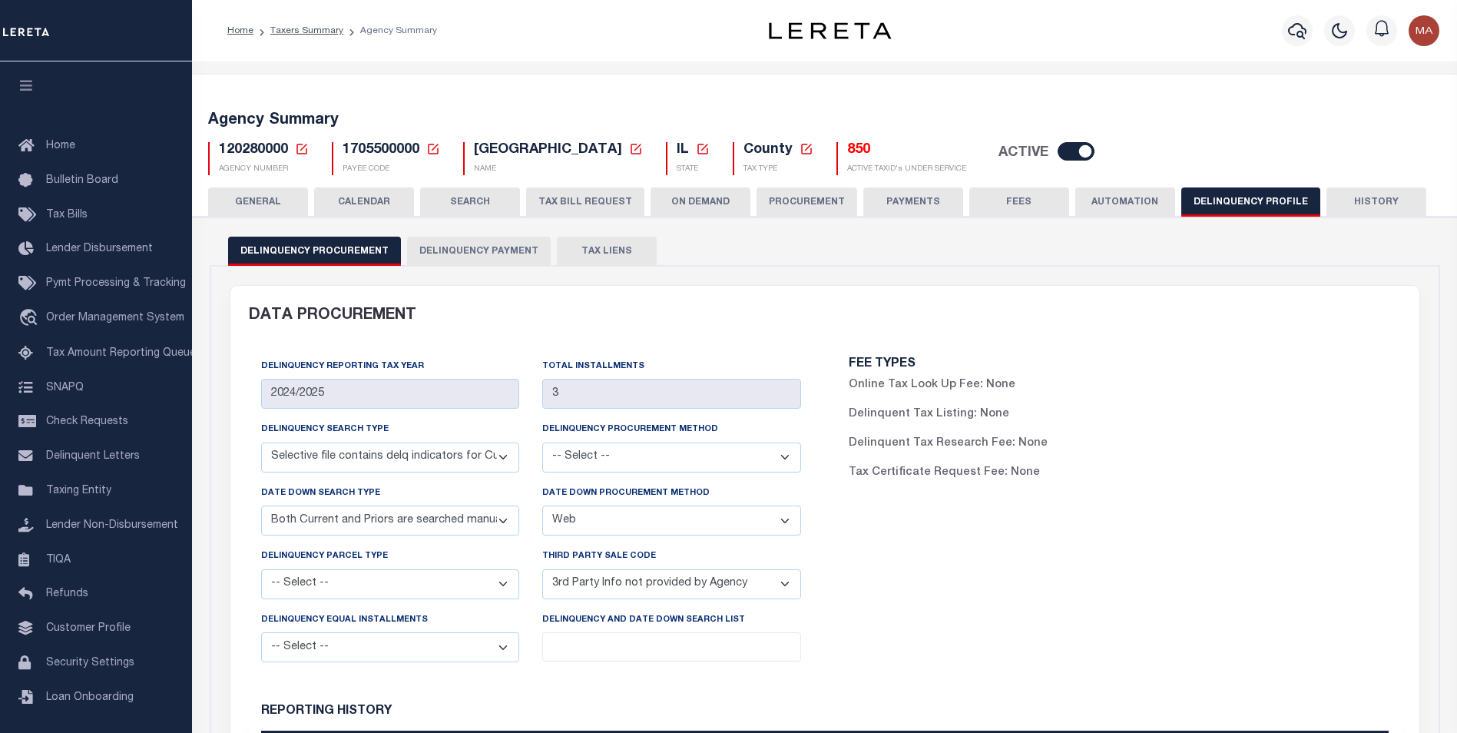
click at [479, 250] on button "Delinquency Payment" at bounding box center [479, 251] width 144 height 29
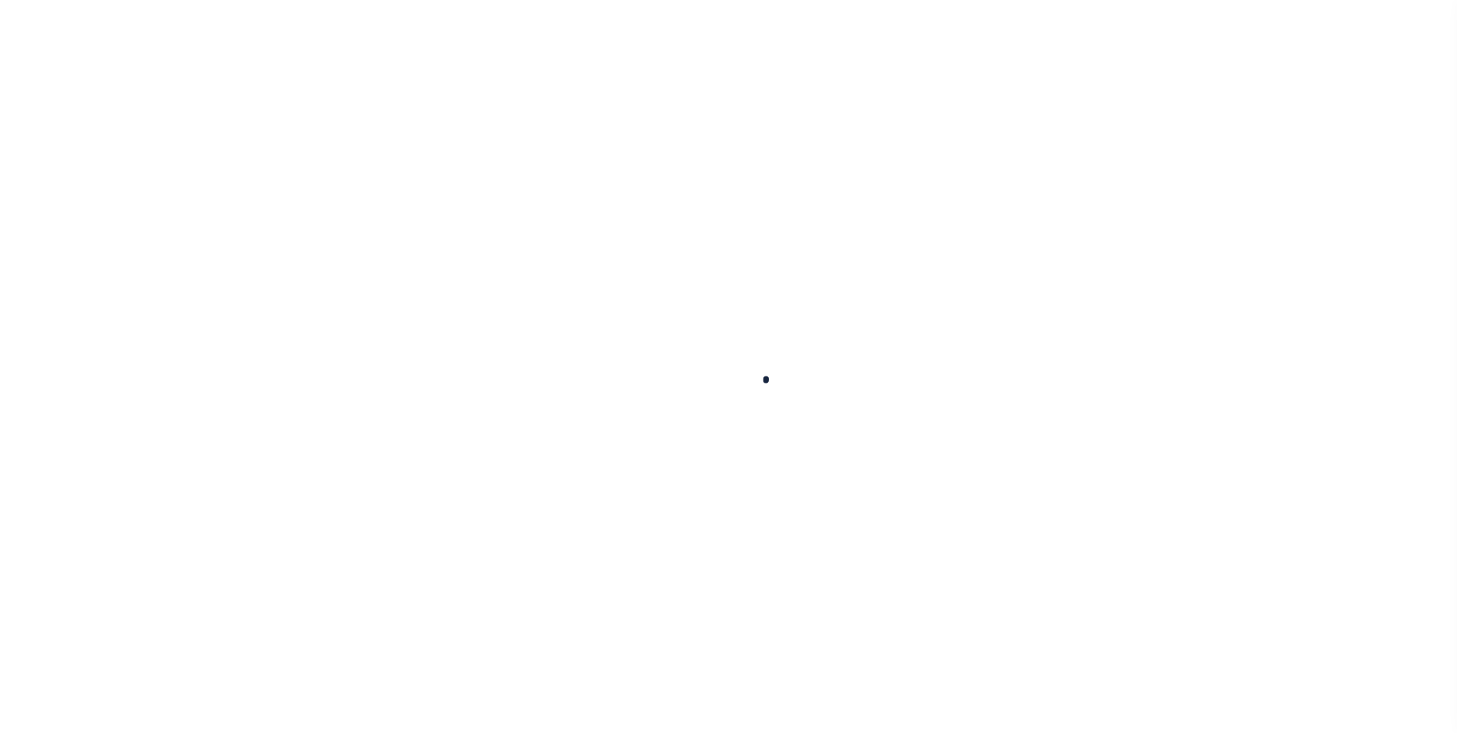
select select
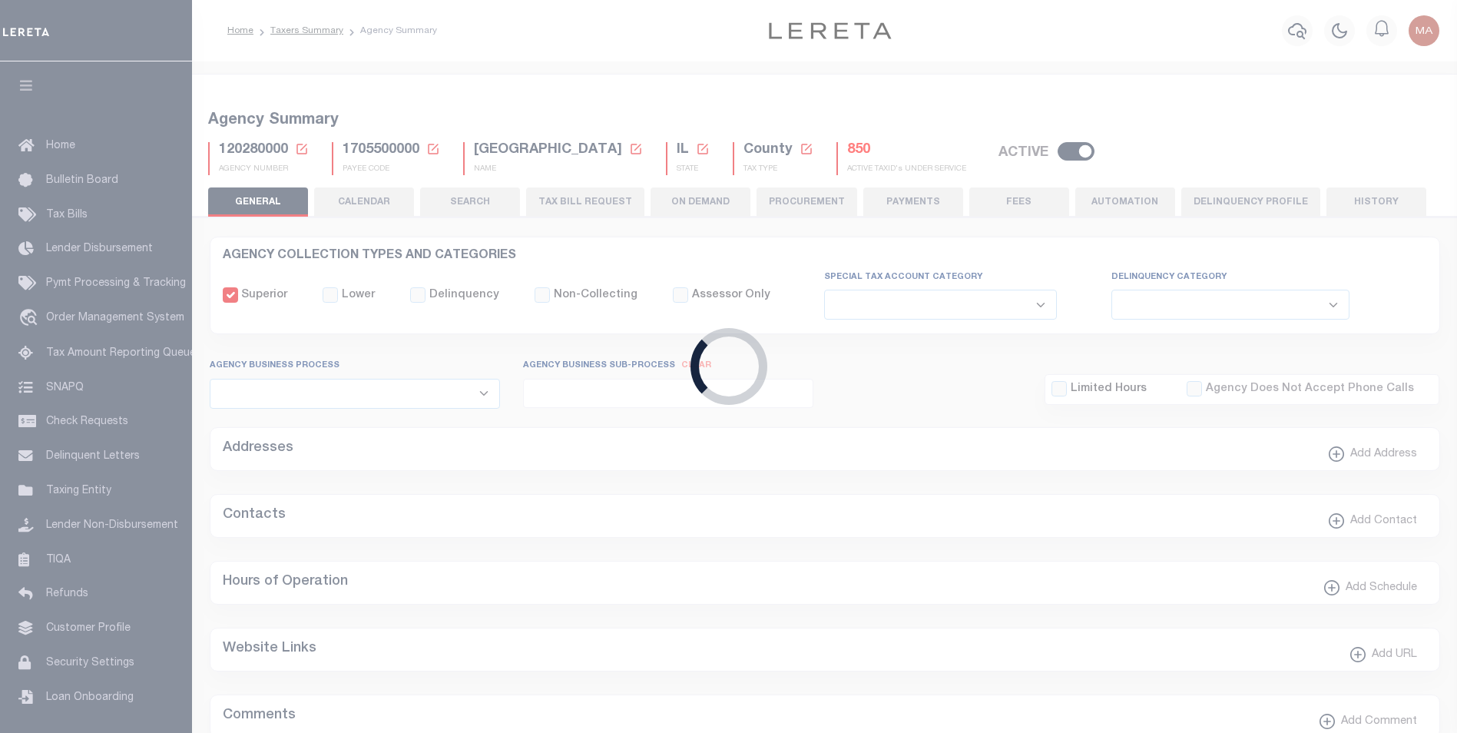
checkbox input "false"
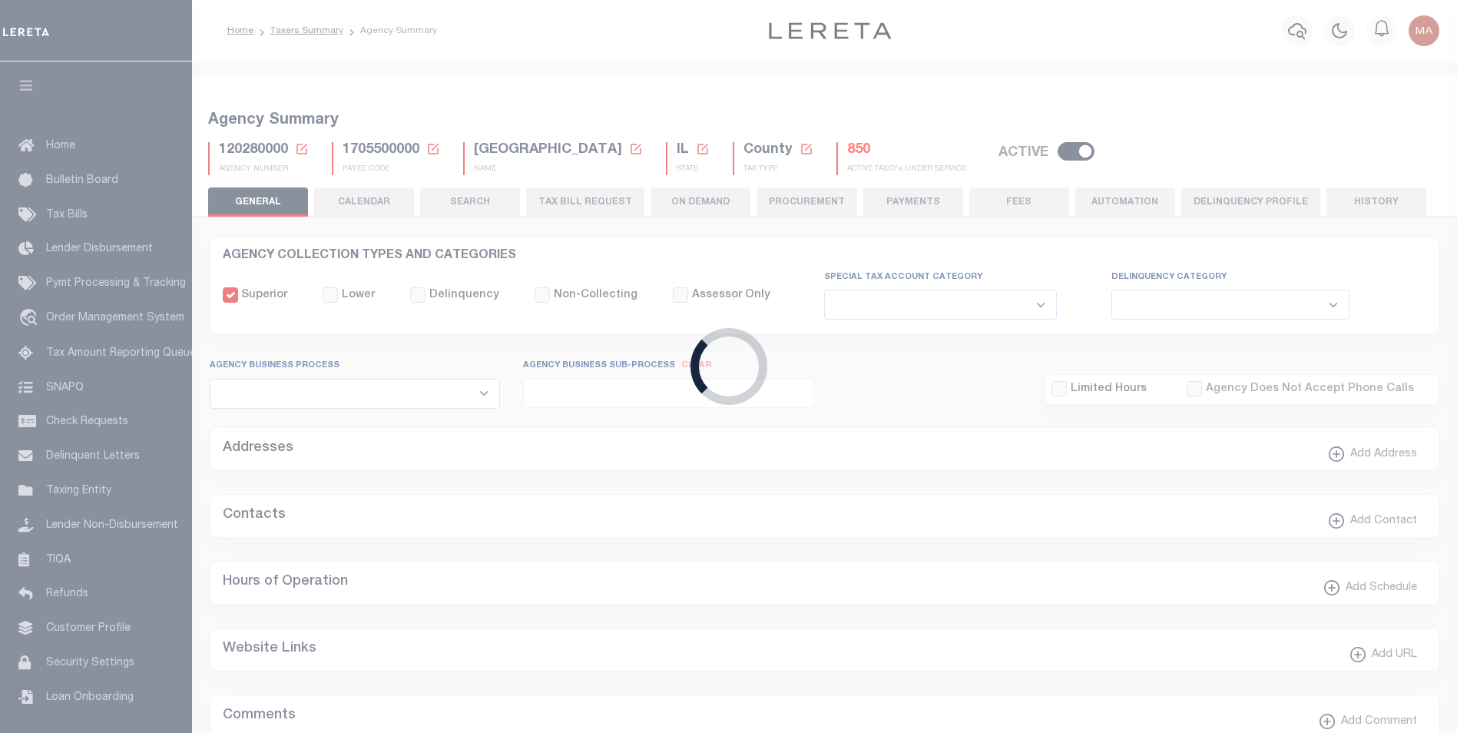
type input "1705500000"
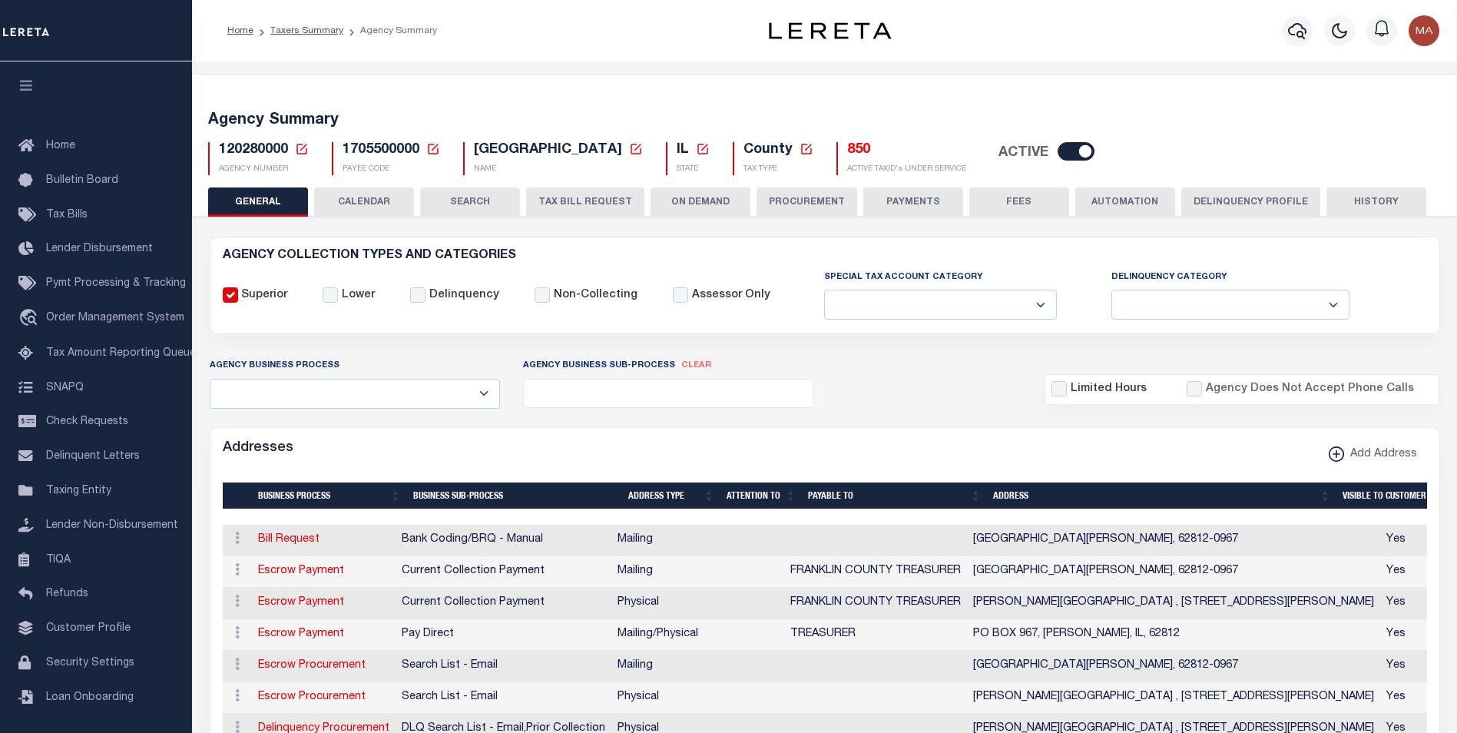
click at [1260, 202] on button "Delinquency Profile" at bounding box center [1251, 201] width 139 height 29
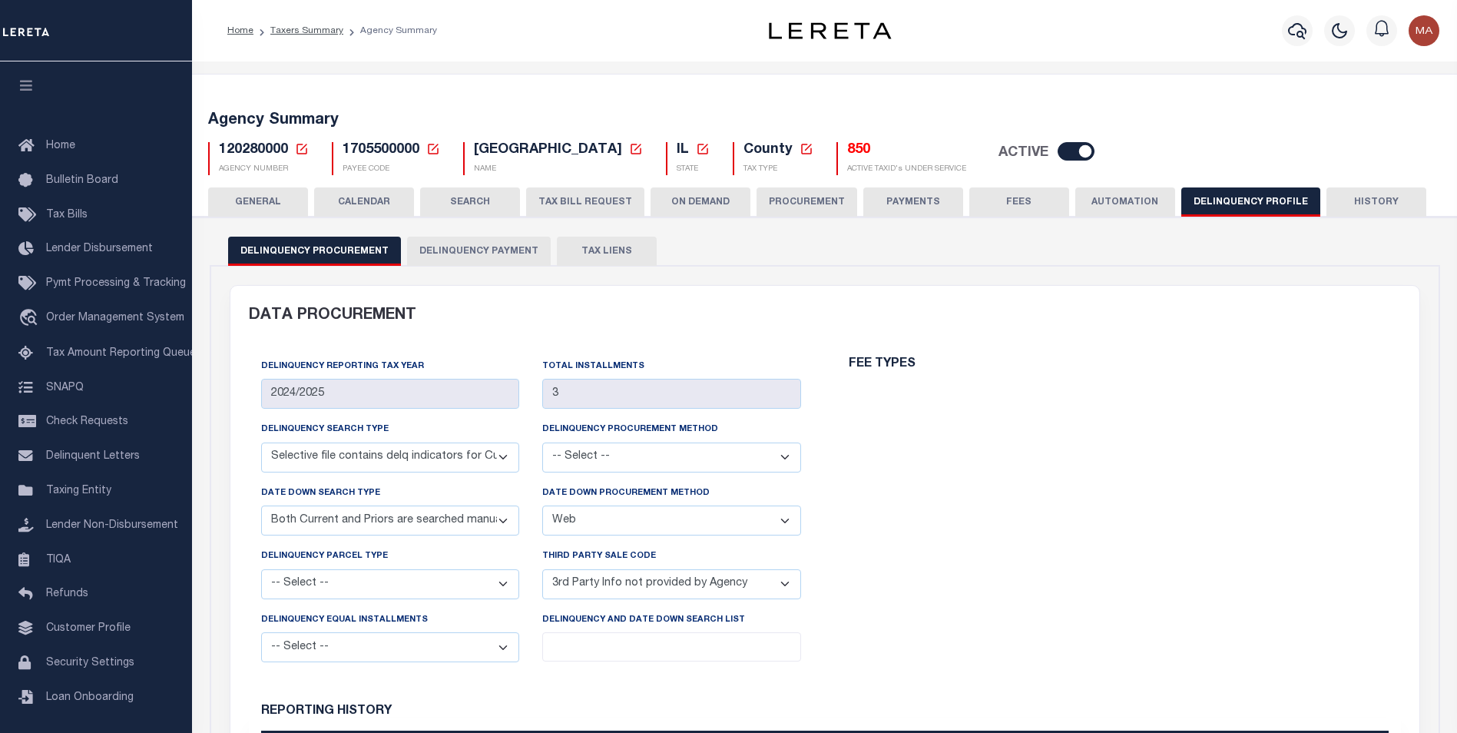
click at [493, 246] on button "Delinquency Payment" at bounding box center [479, 251] width 144 height 29
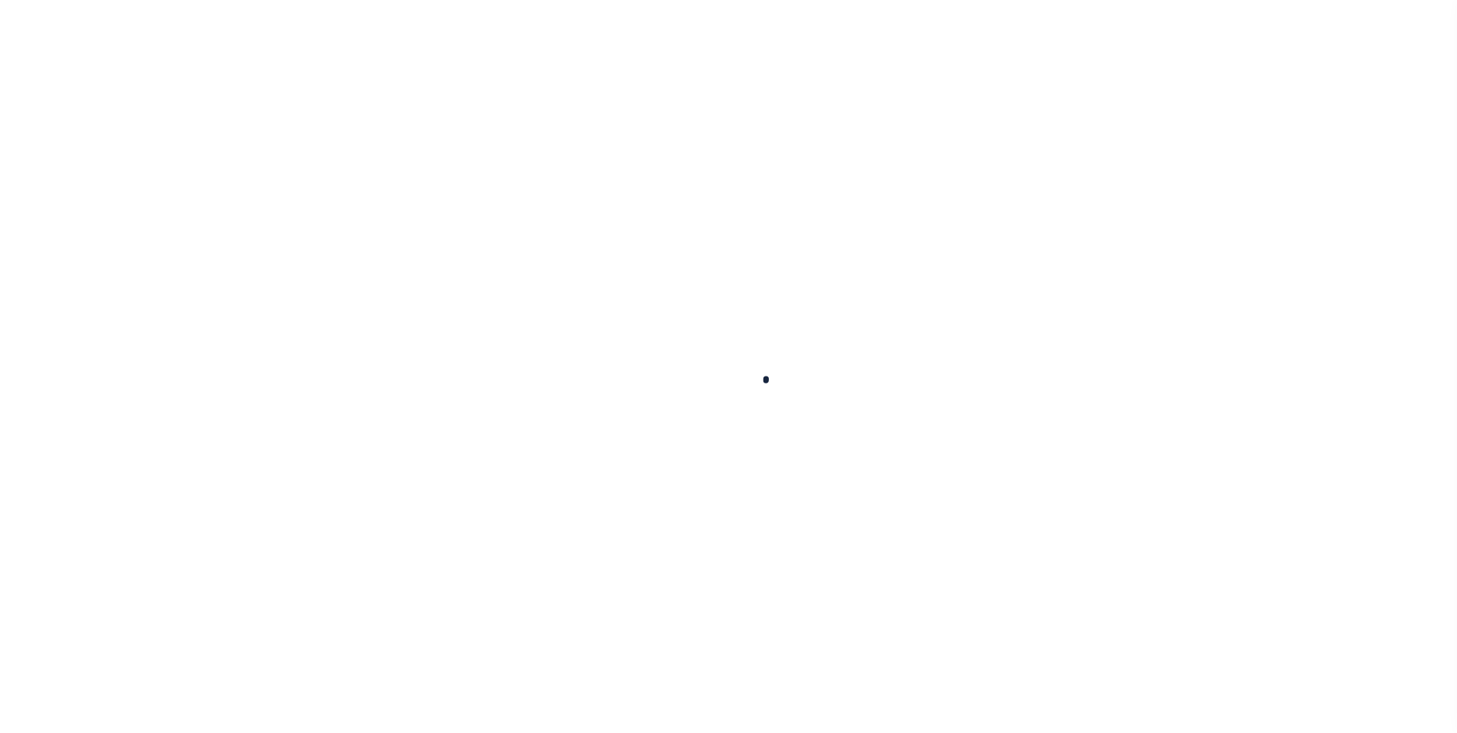
select select
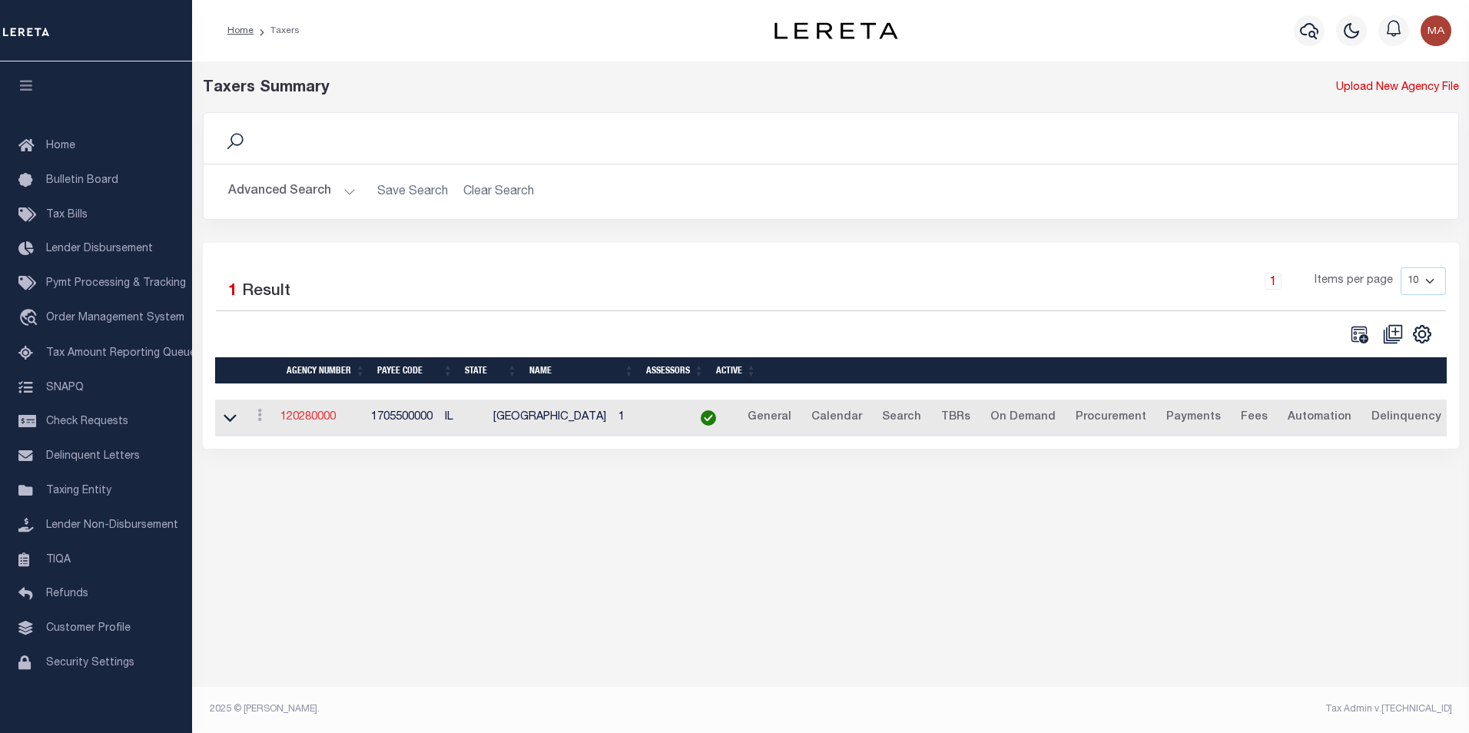
click at [306, 418] on link "120280000" at bounding box center [307, 417] width 55 height 11
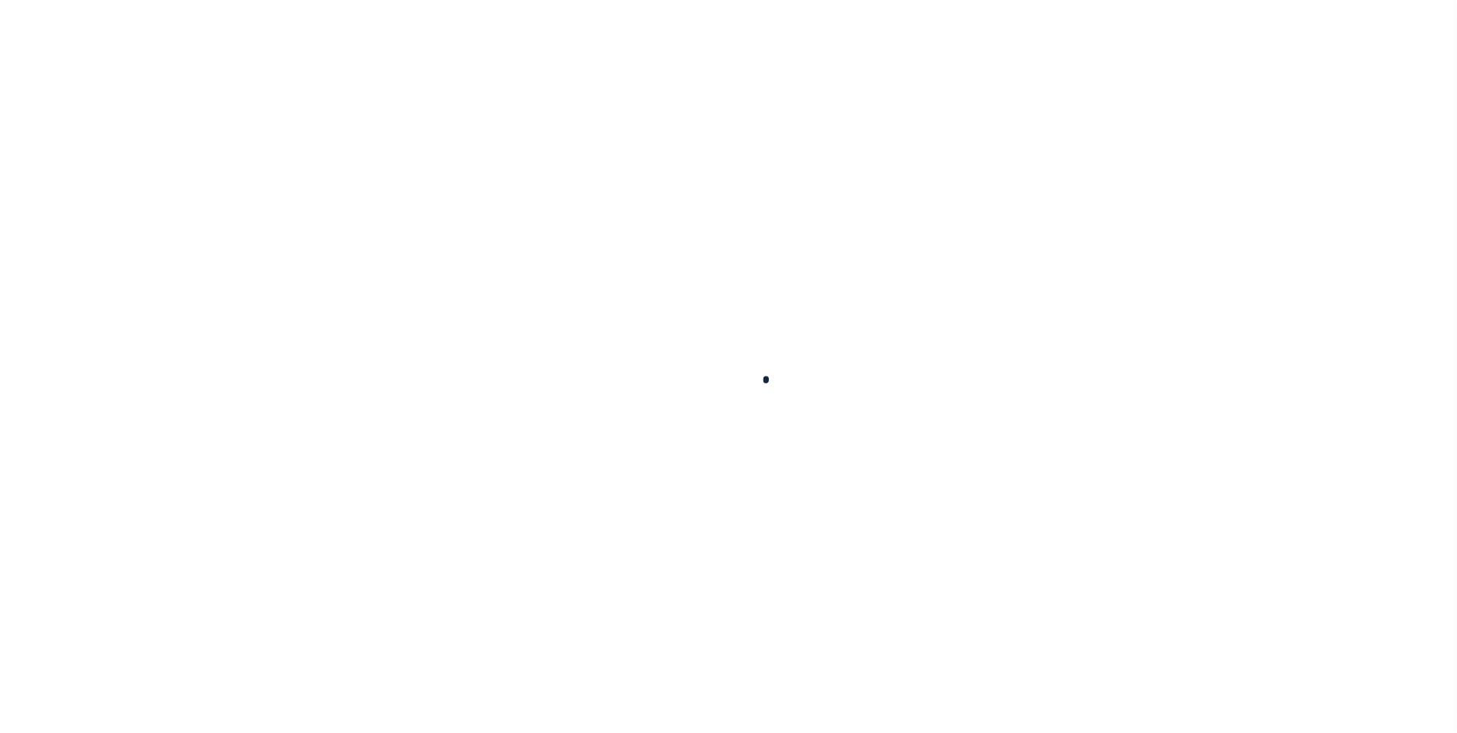
select select
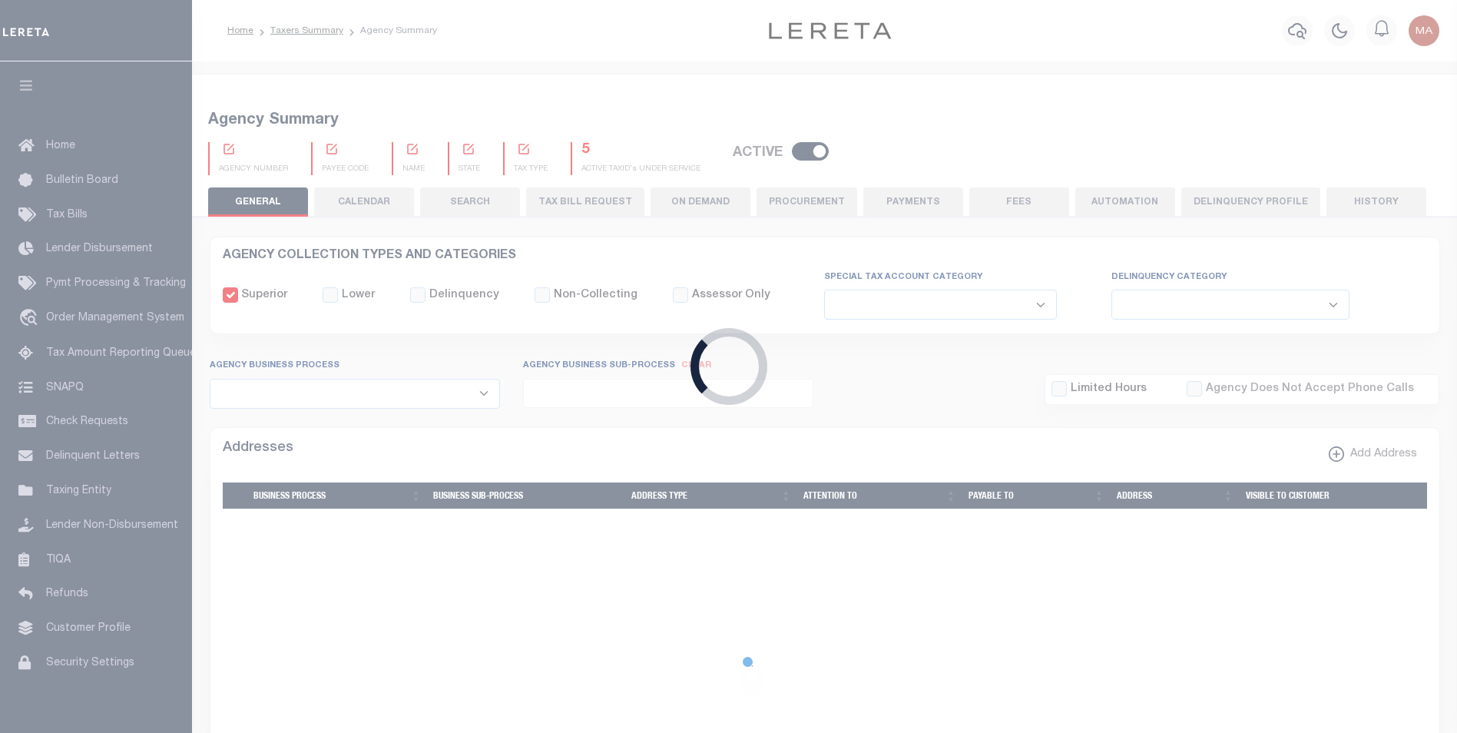
checkbox input "false"
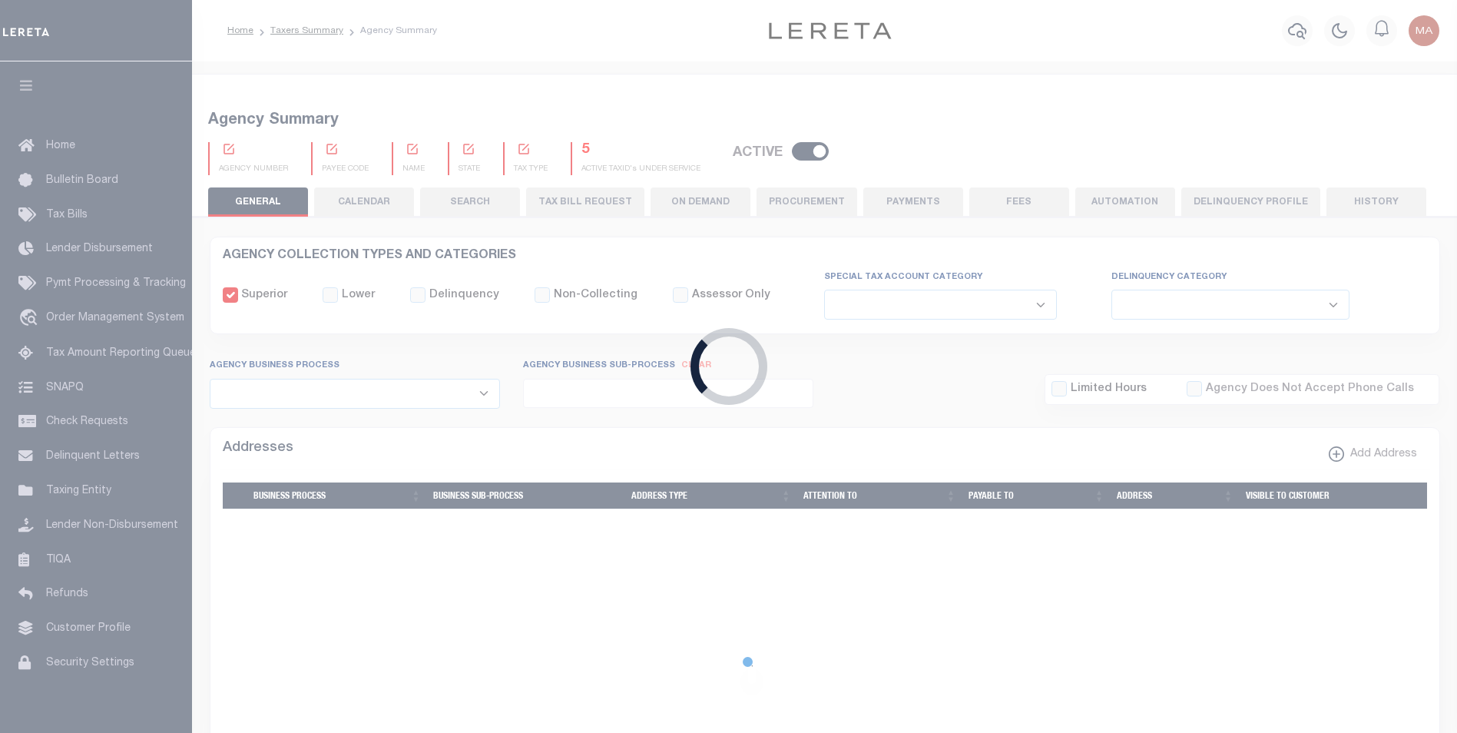
type input "1705500000"
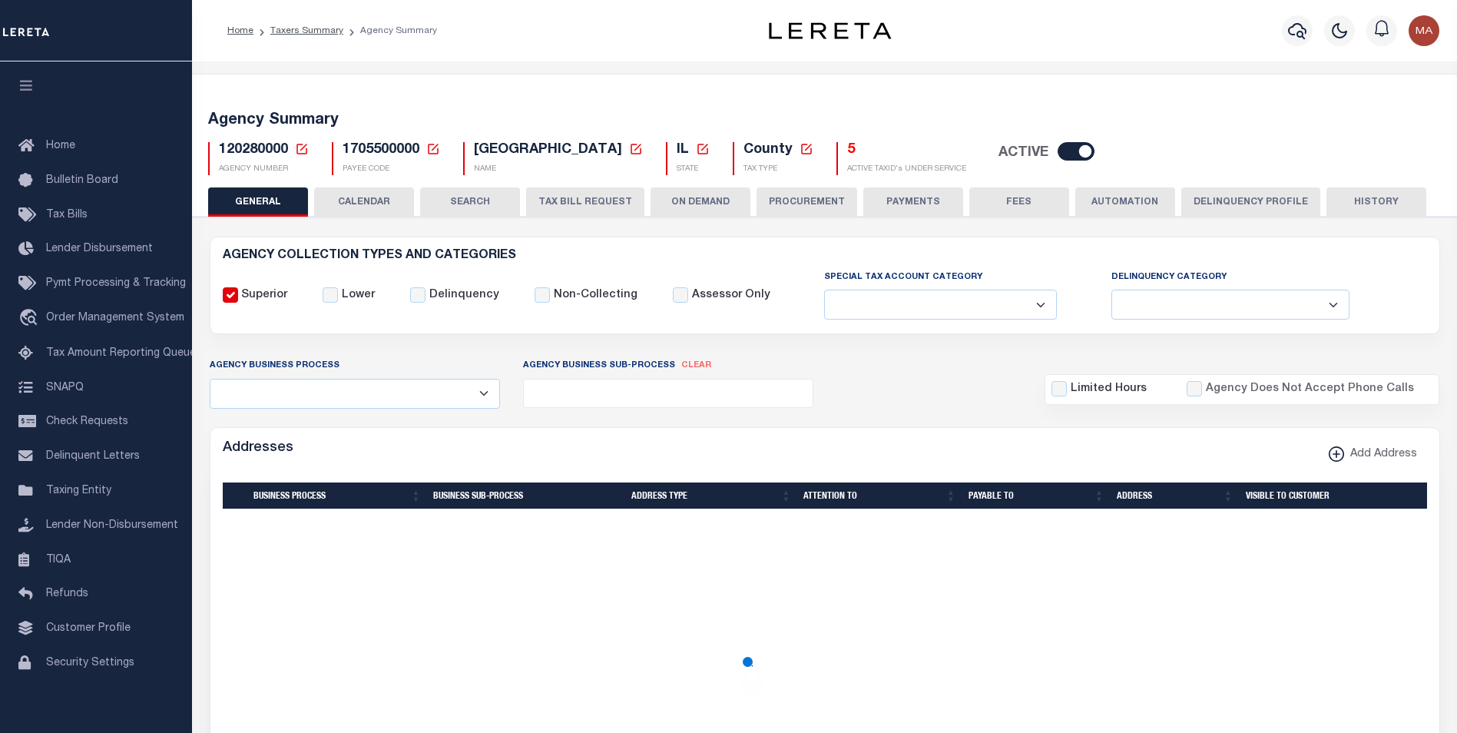
select select
select select "2022"
type input "1"
type input "24"
select select
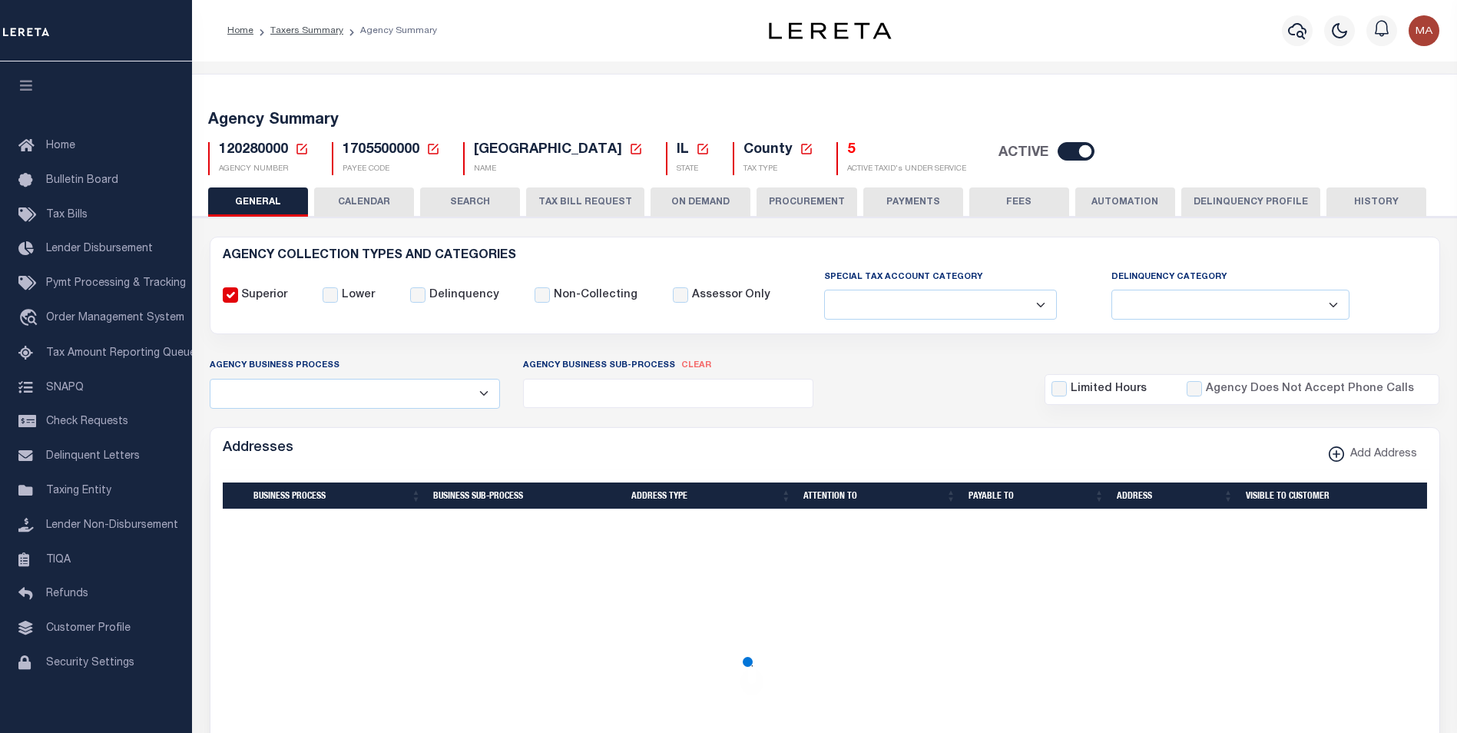
select select
type input "120280000"
type input "[GEOGRAPHIC_DATA]"
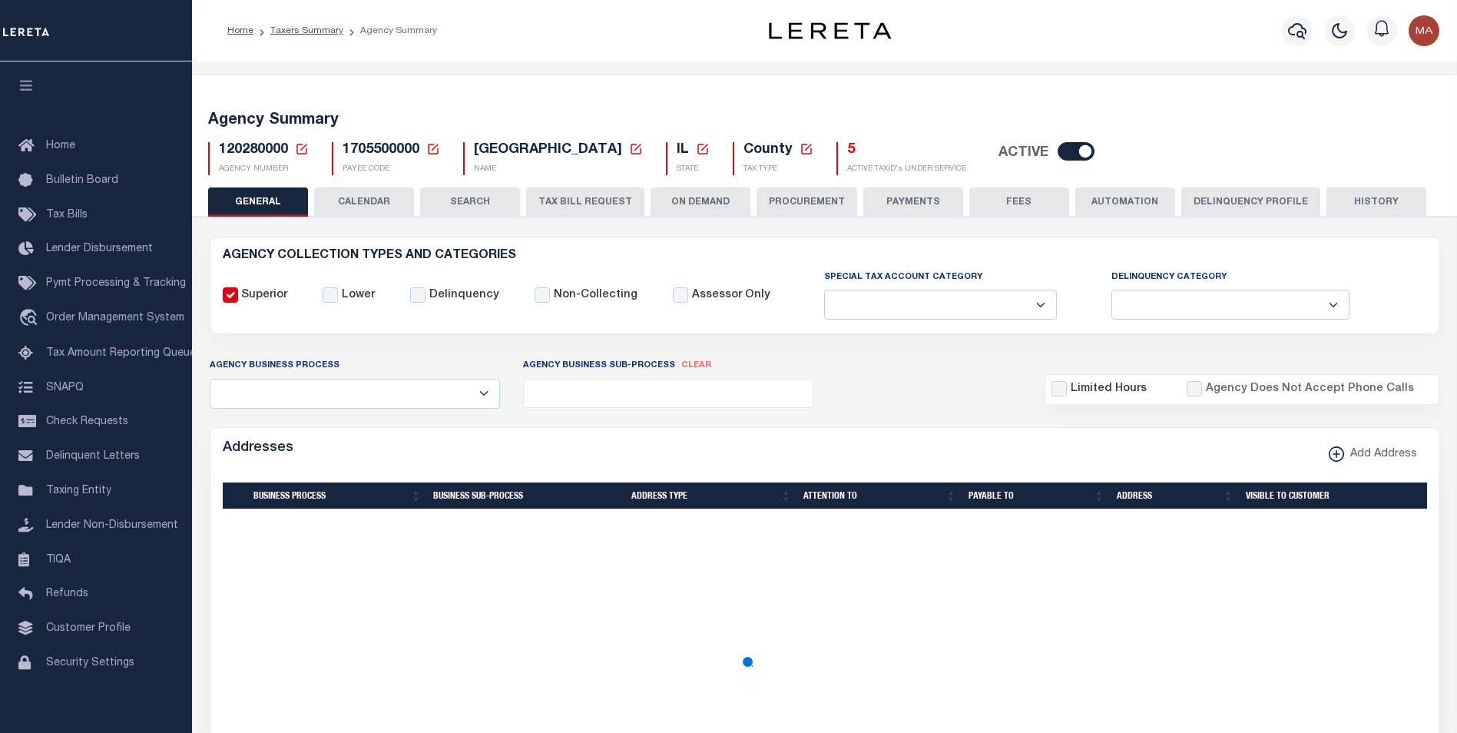
click at [1207, 206] on button "Delinquency Profile" at bounding box center [1251, 201] width 139 height 29
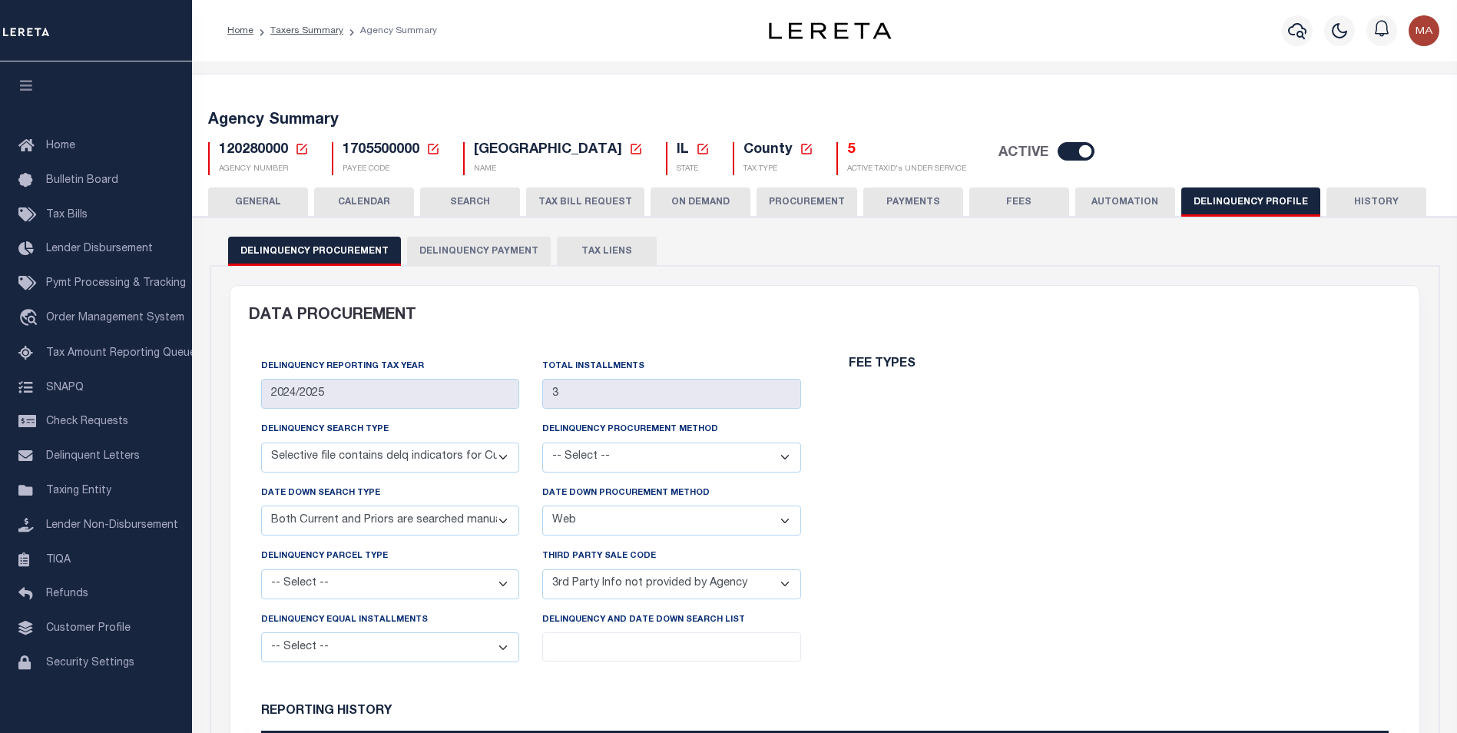
click at [477, 251] on button "Delinquency Payment" at bounding box center [479, 251] width 144 height 29
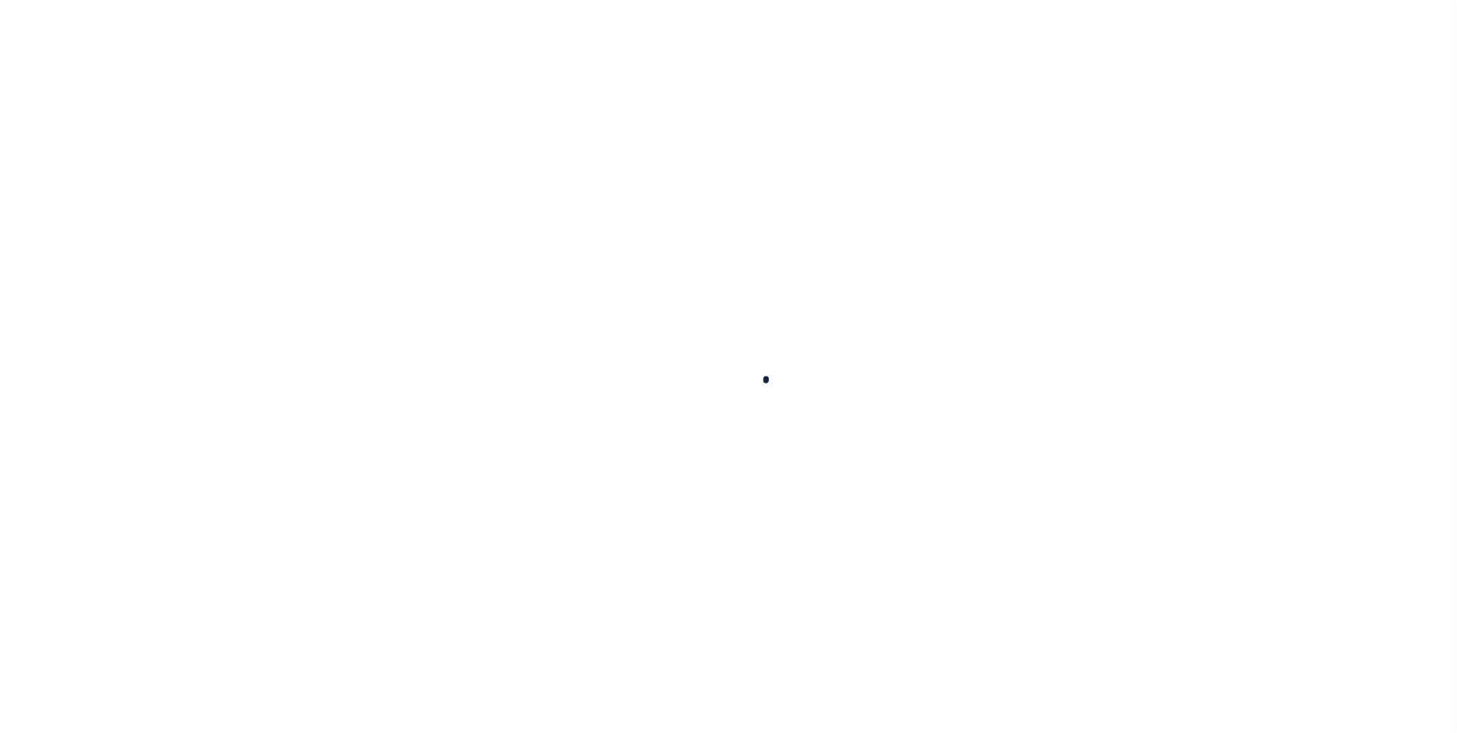
select select
checkbox input "false"
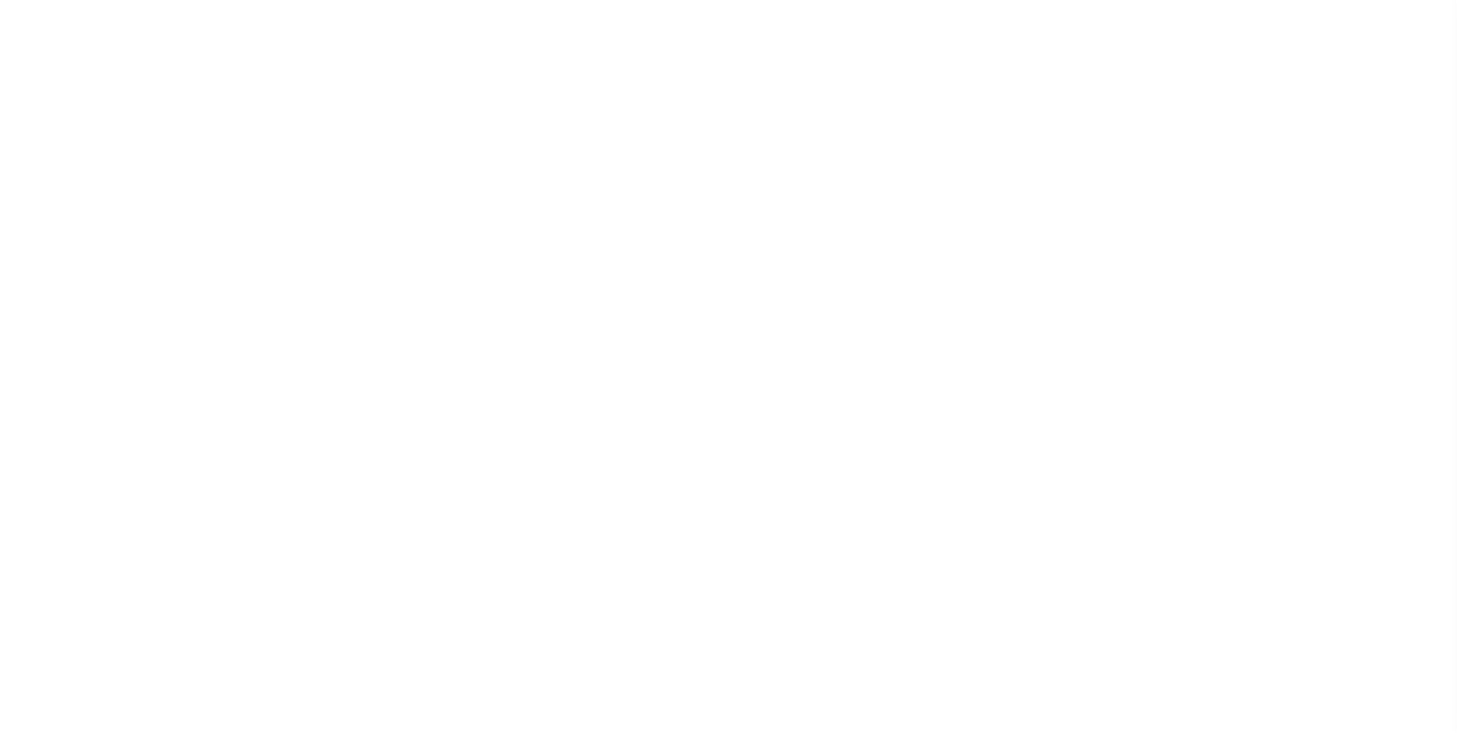
checkbox input "false"
type input "1705500000"
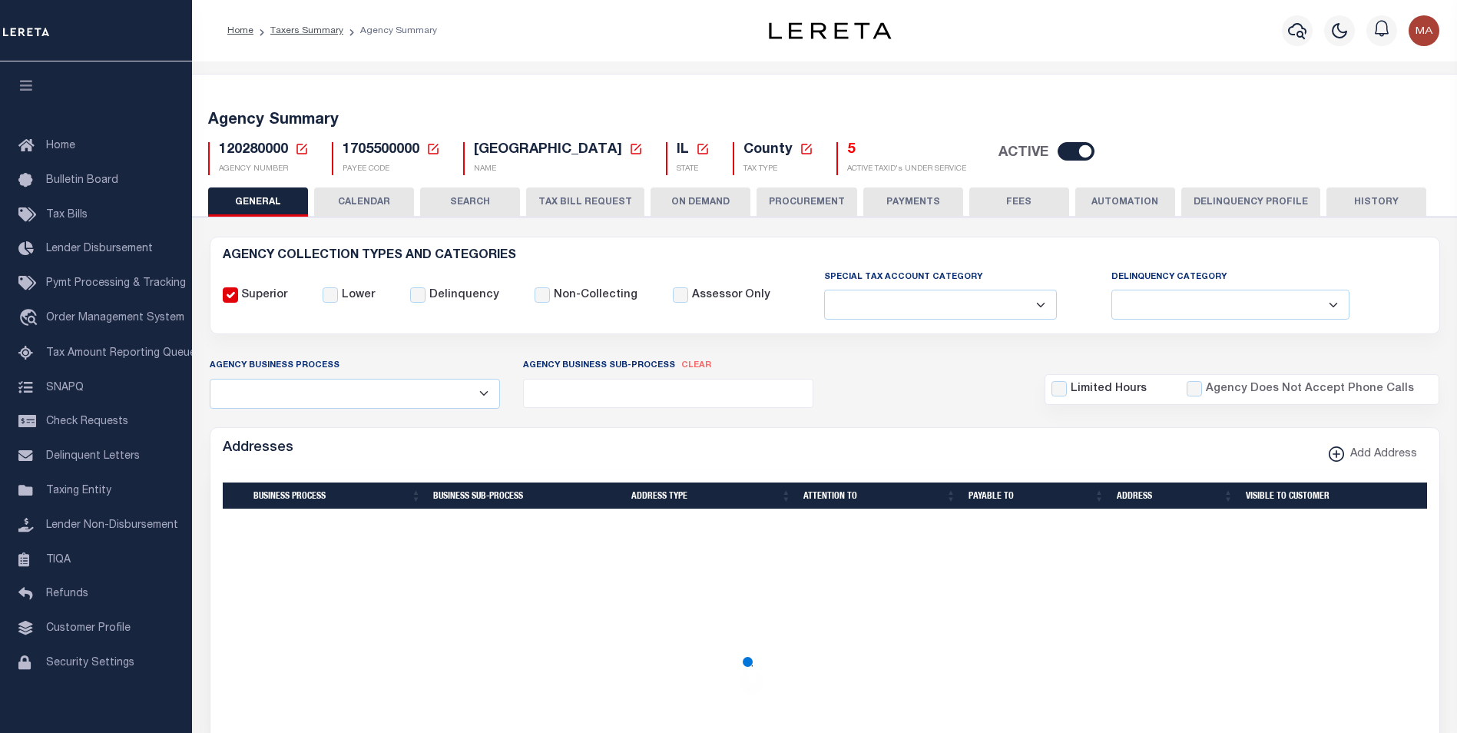
select select
select select "2022"
type input "1"
type input "24"
select select
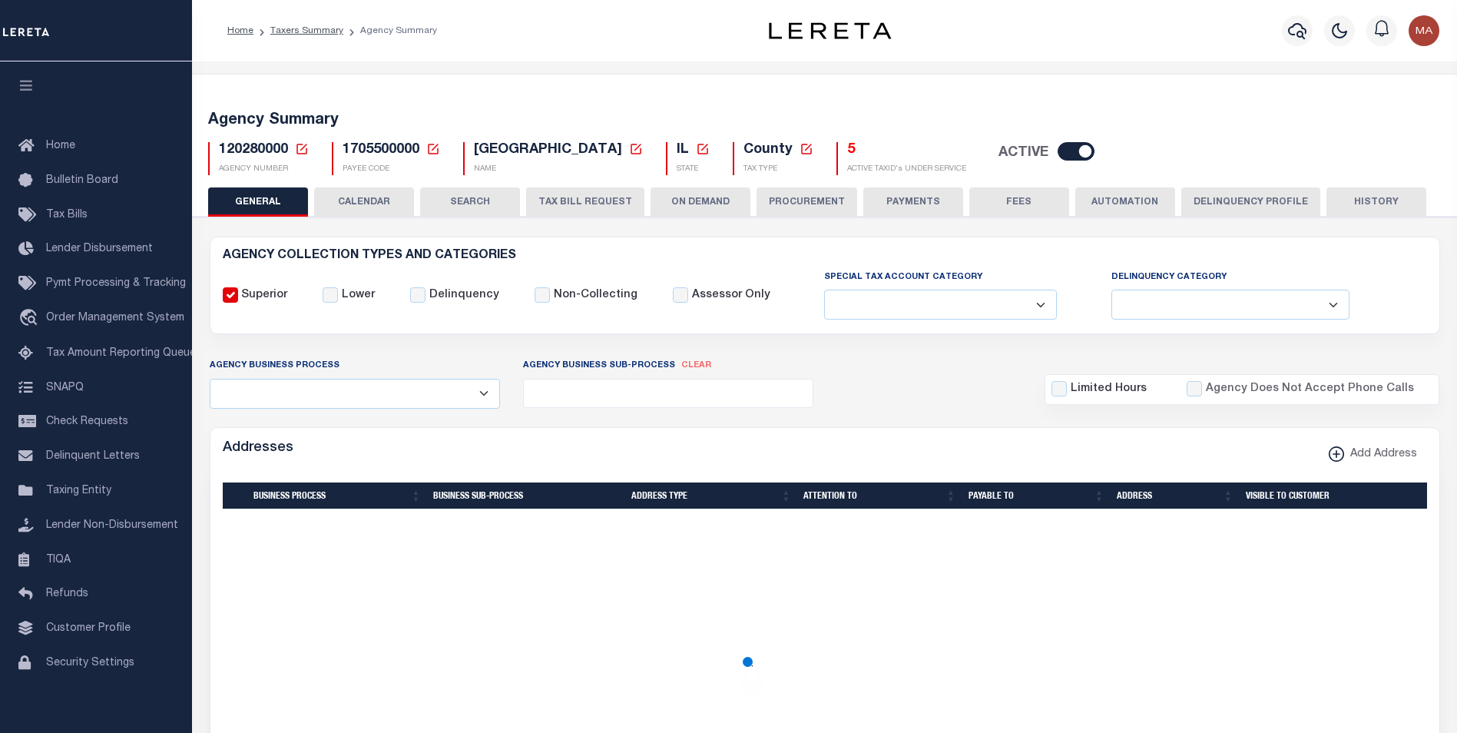
select select
click at [1222, 207] on button "Delinquency Profile" at bounding box center [1251, 201] width 139 height 29
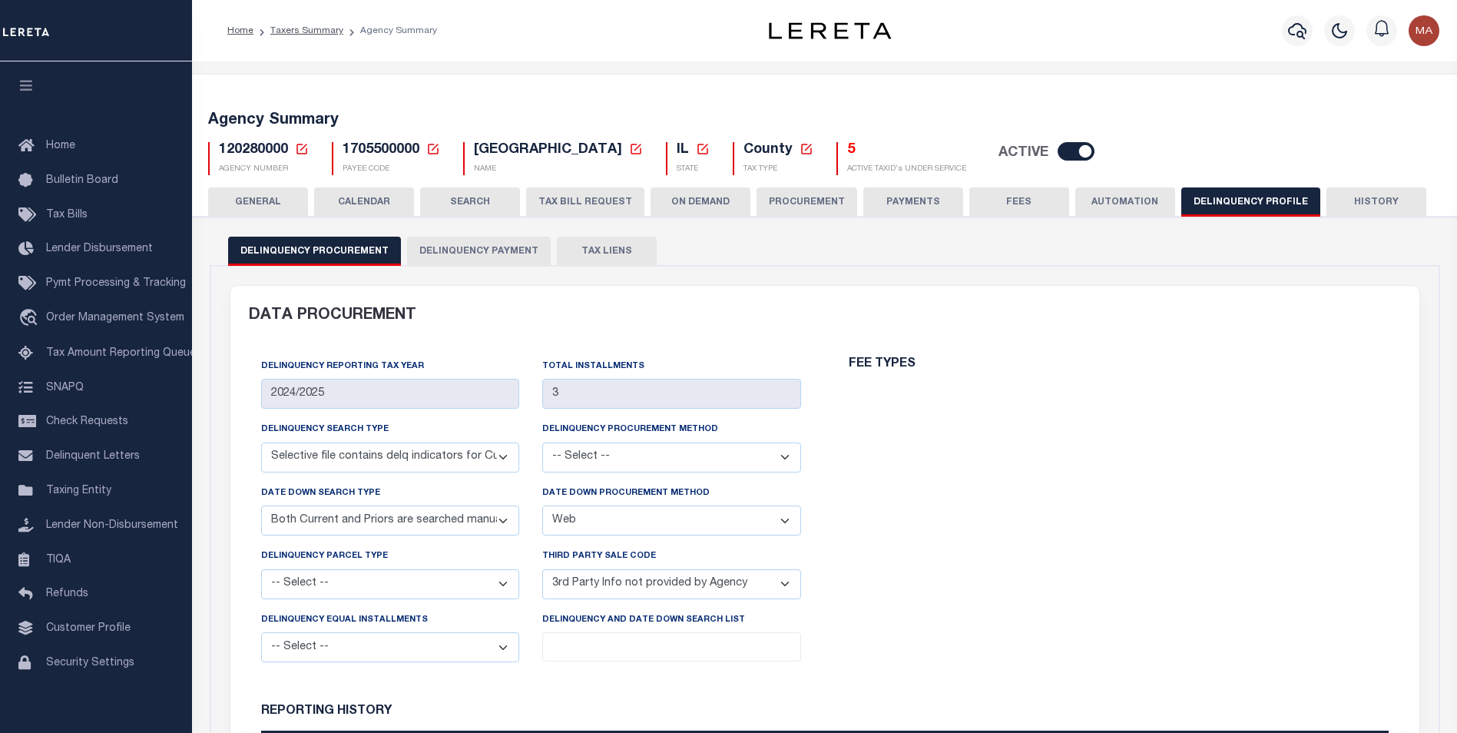
click at [459, 247] on button "Delinquency Payment" at bounding box center [479, 251] width 144 height 29
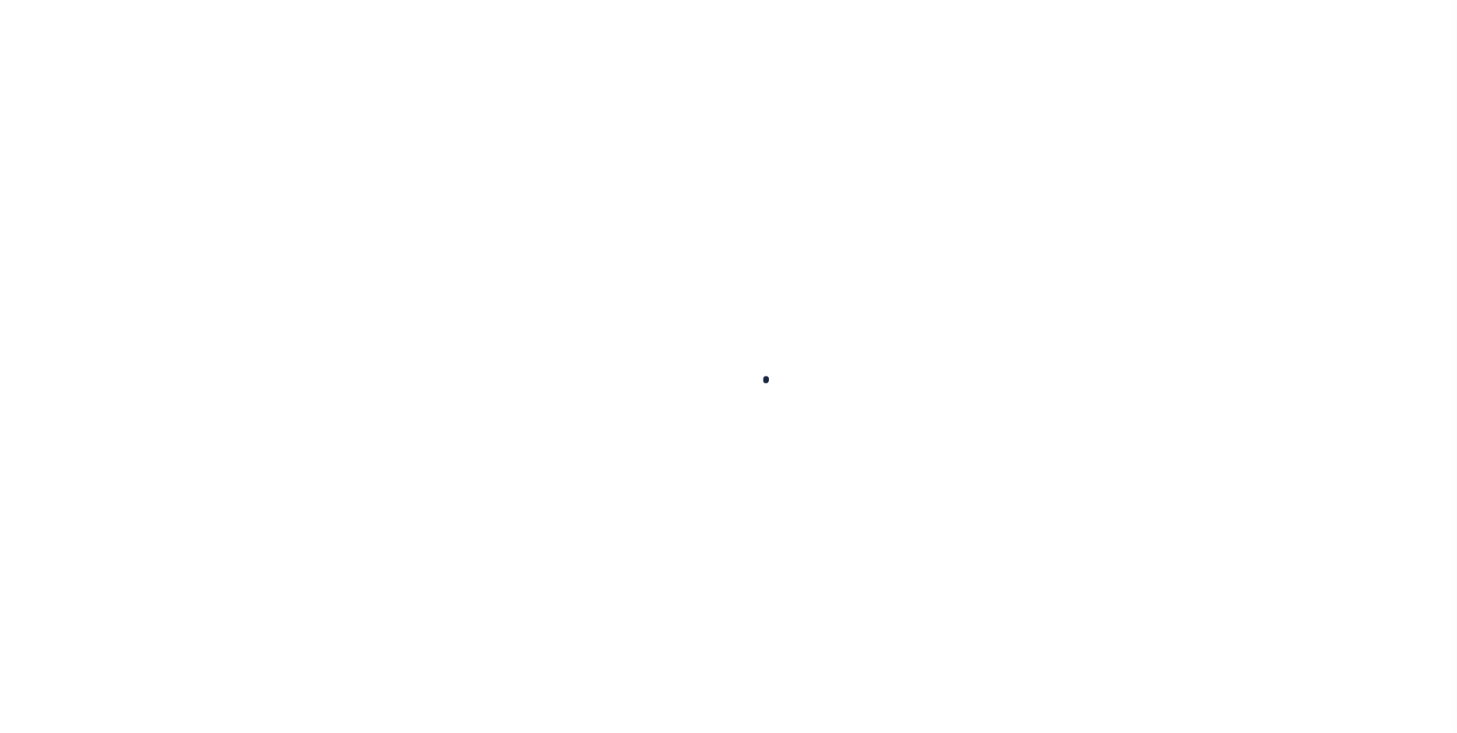
select select
checkbox input "false"
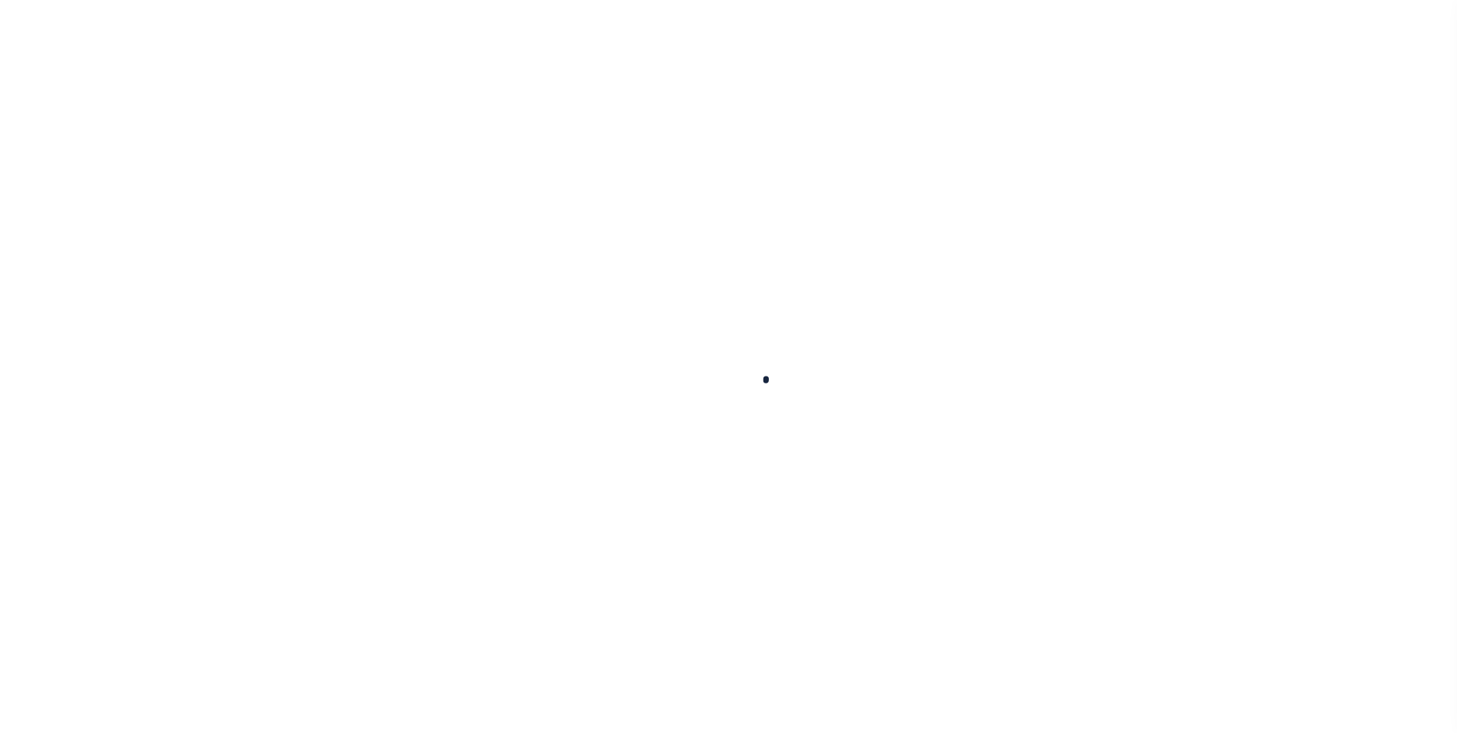
checkbox input "false"
type input "1705500000"
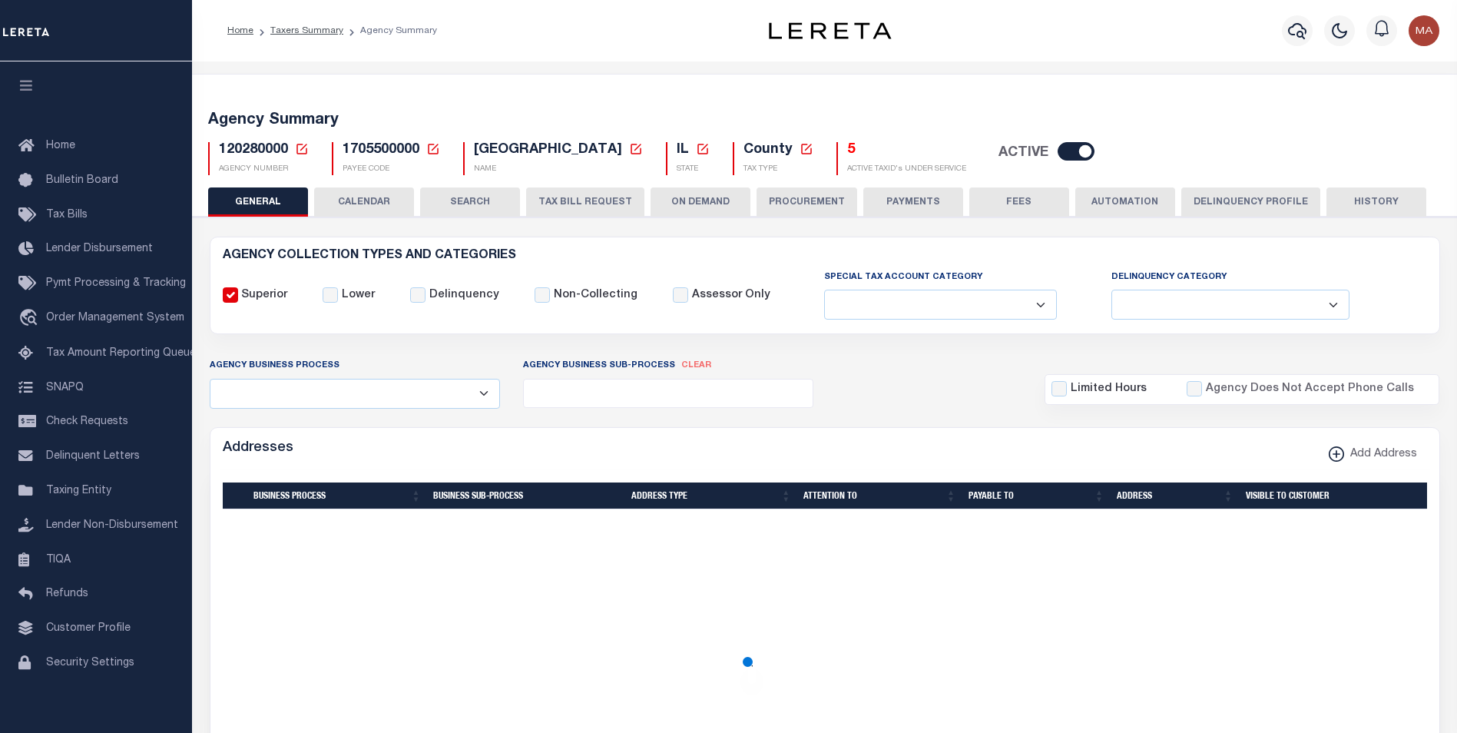
select select
select select "2022"
type input "1"
type input "24"
select select
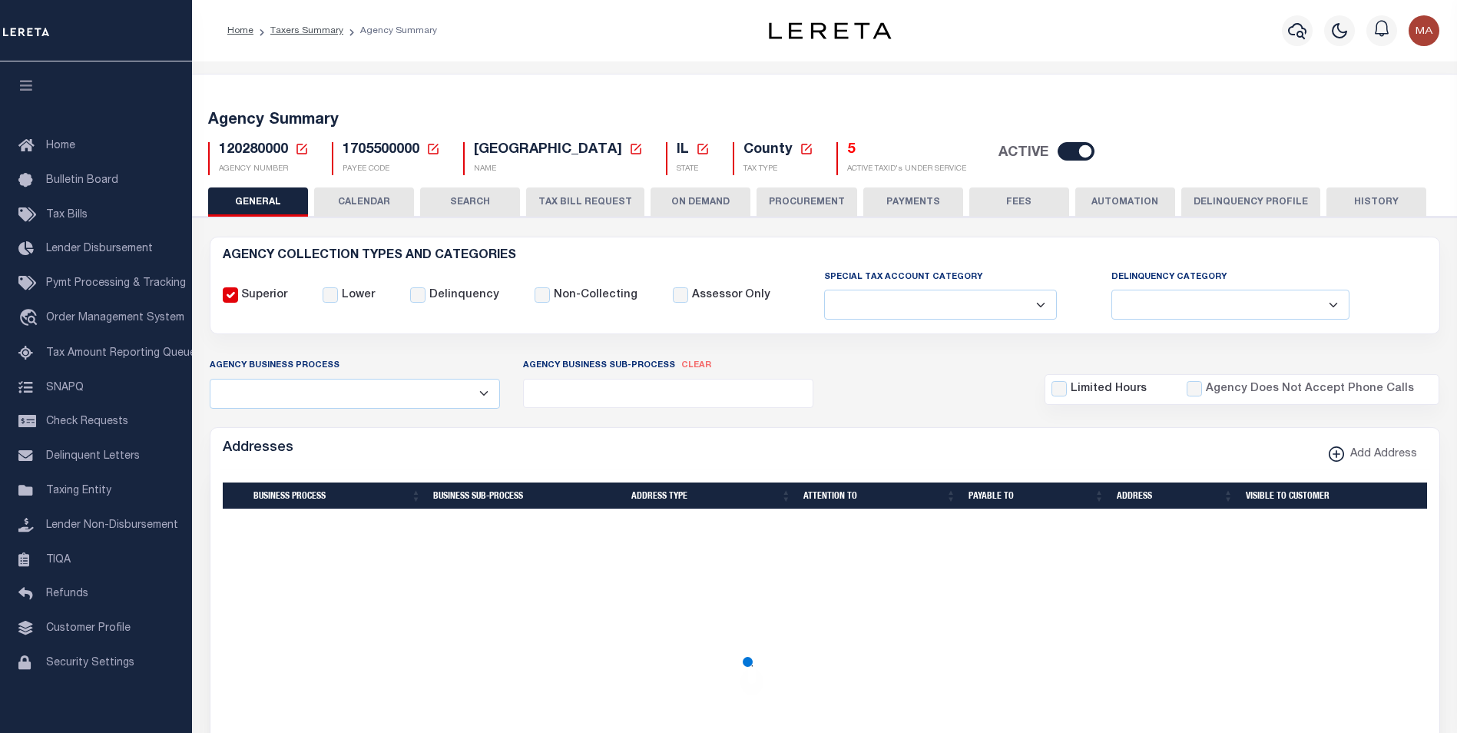
select select
type input "120280000"
type input "[GEOGRAPHIC_DATA]"
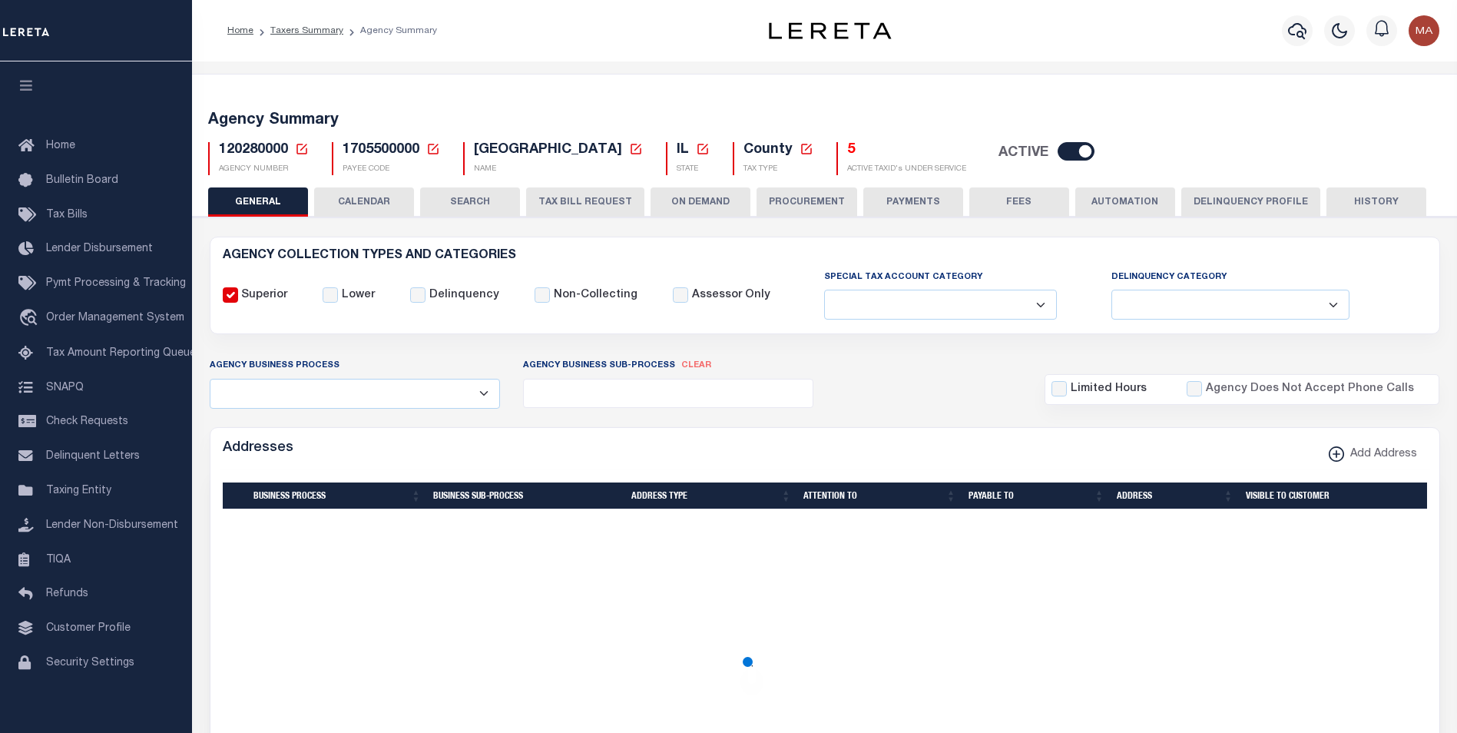
click at [1230, 200] on button "Delinquency Profile" at bounding box center [1251, 201] width 139 height 29
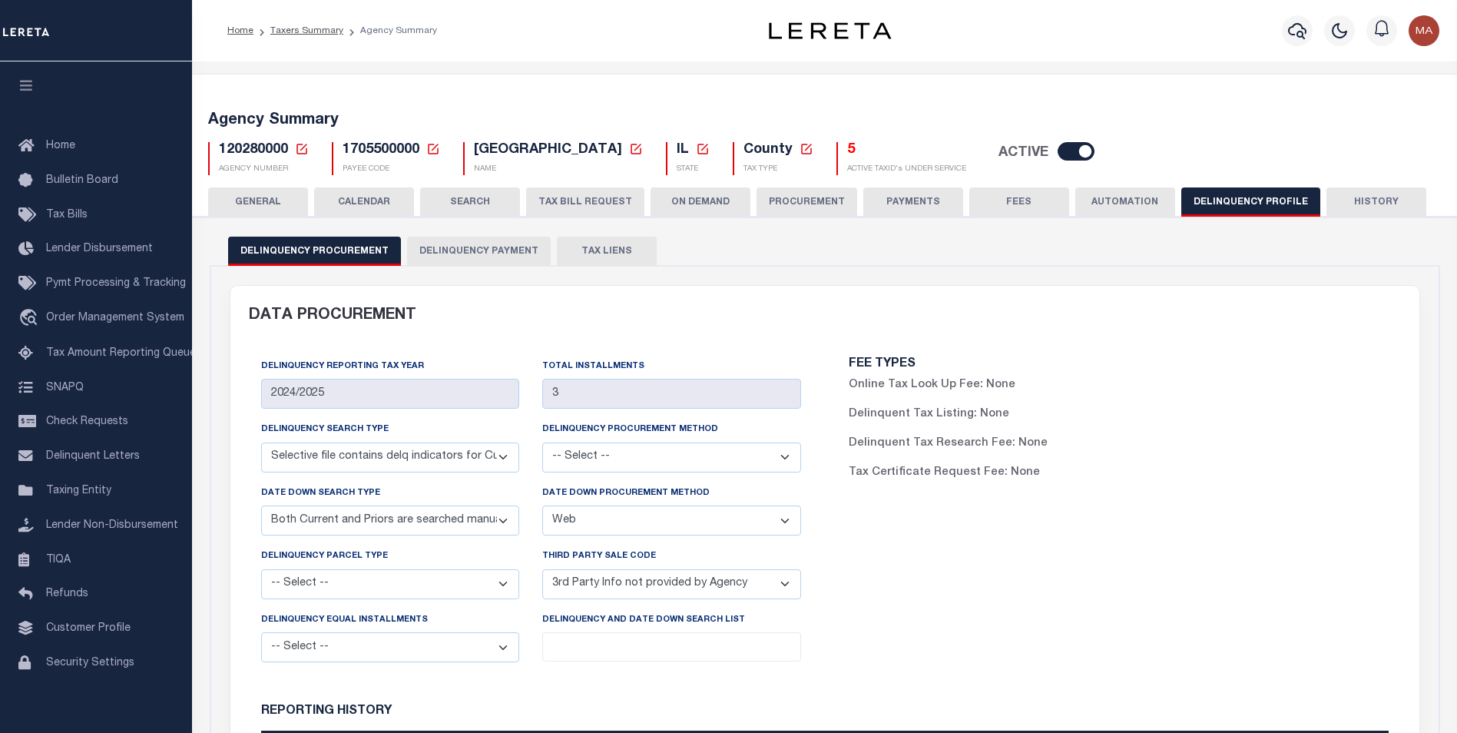
click at [450, 250] on button "Delinquency Payment" at bounding box center [479, 251] width 144 height 29
